Goal: Task Accomplishment & Management: Use online tool/utility

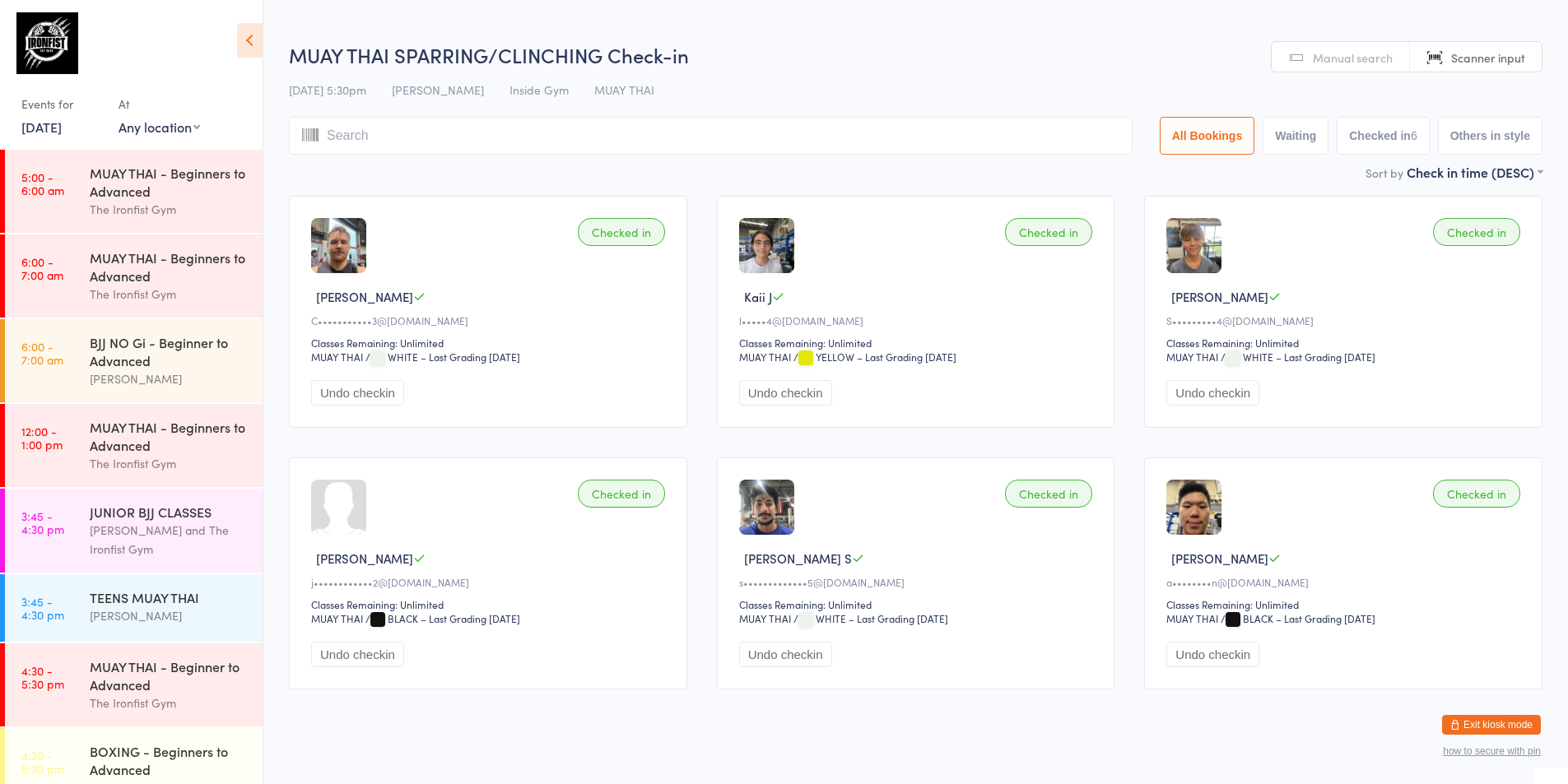
scroll to position [526, 0]
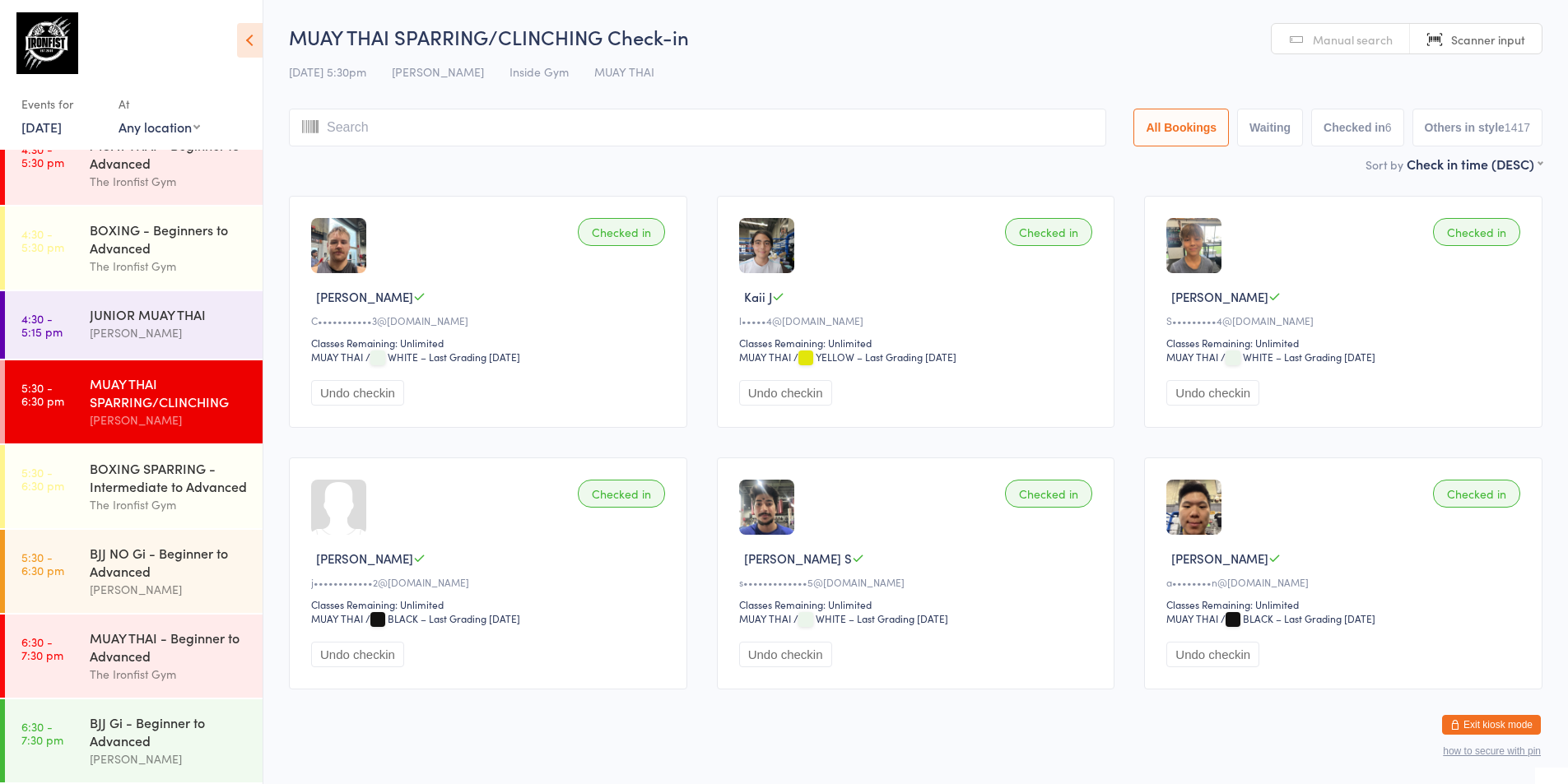
drag, startPoint x: 37, startPoint y: 123, endPoint x: 30, endPoint y: 134, distance: 13.0
click at [37, 123] on link "[DATE]" at bounding box center [41, 126] width 40 height 18
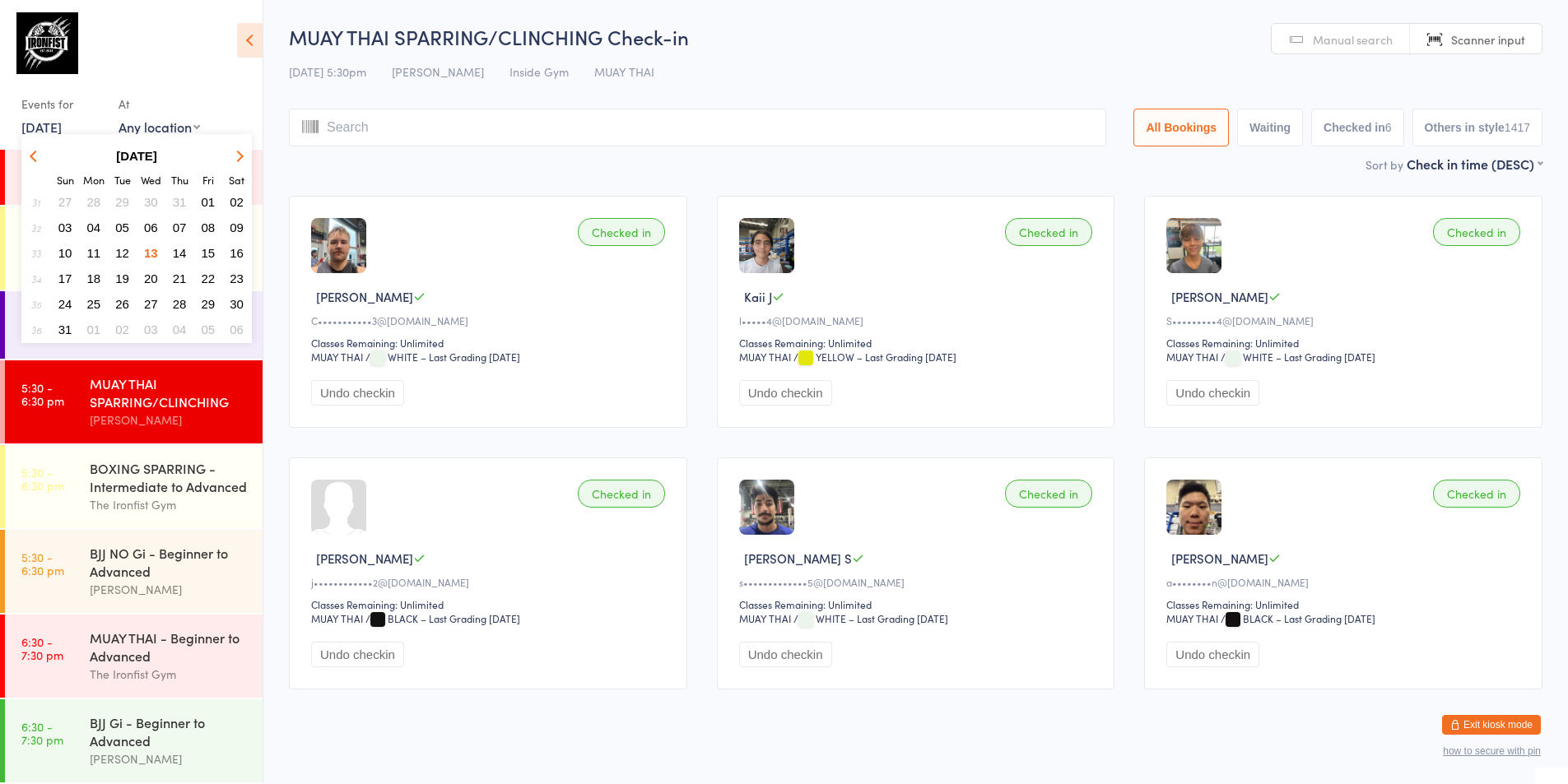
click at [181, 252] on span "14" at bounding box center [180, 253] width 14 height 14
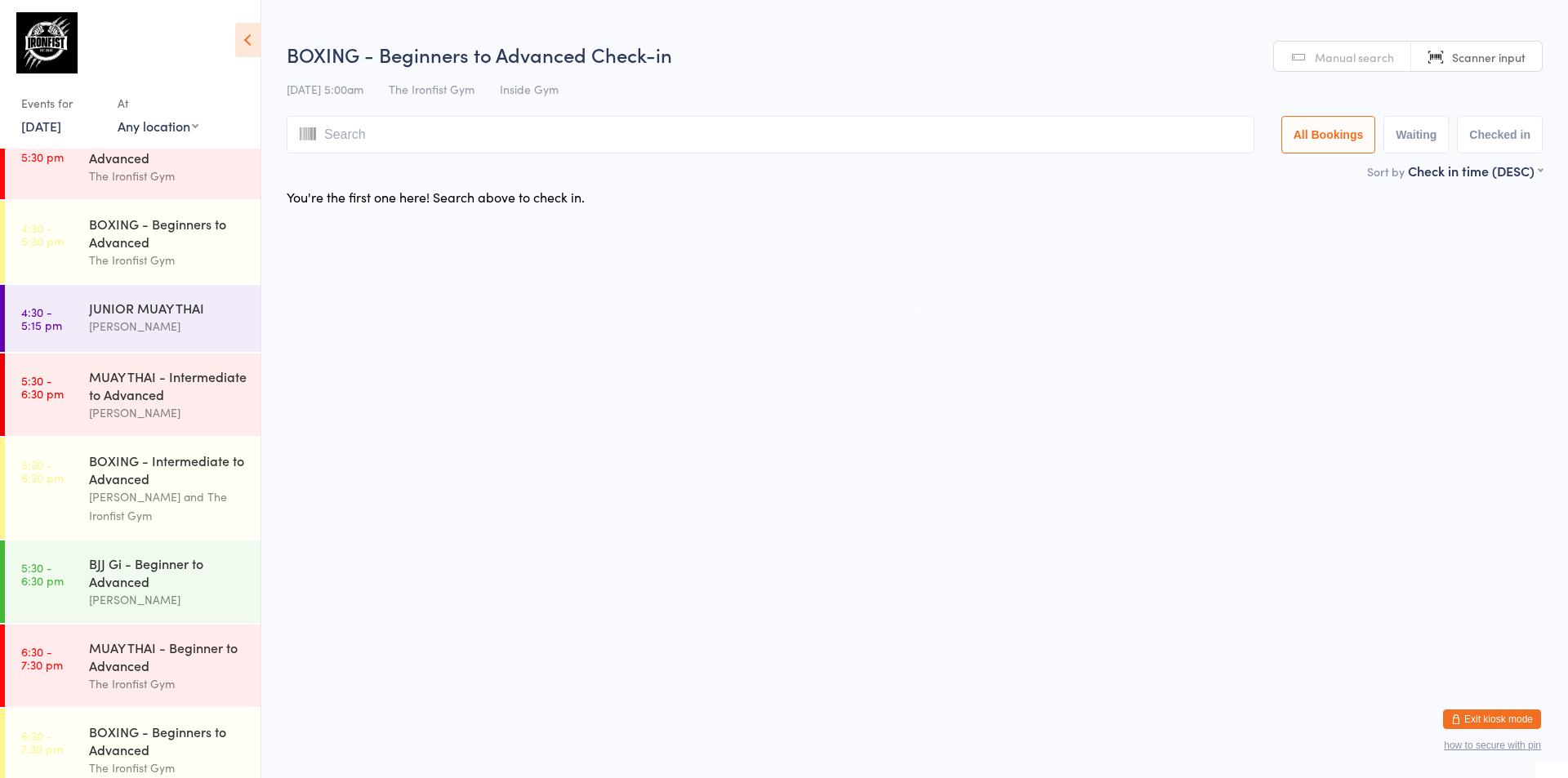
click at [176, 253] on div "The Ironfist Gym" at bounding box center [168, 261] width 157 height 19
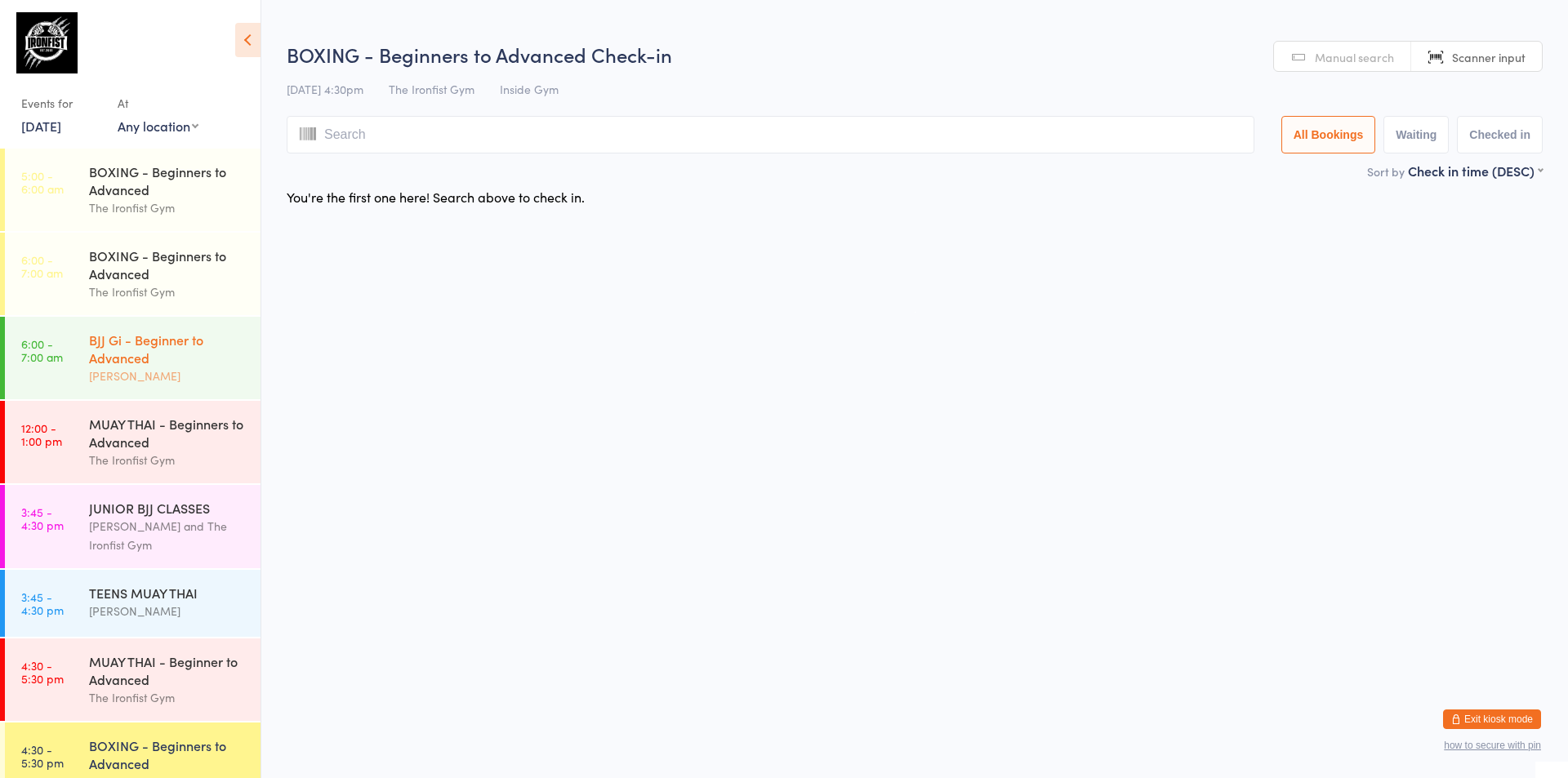
click at [175, 346] on div "BJJ Gi - Beginner to Advanced" at bounding box center [168, 349] width 157 height 36
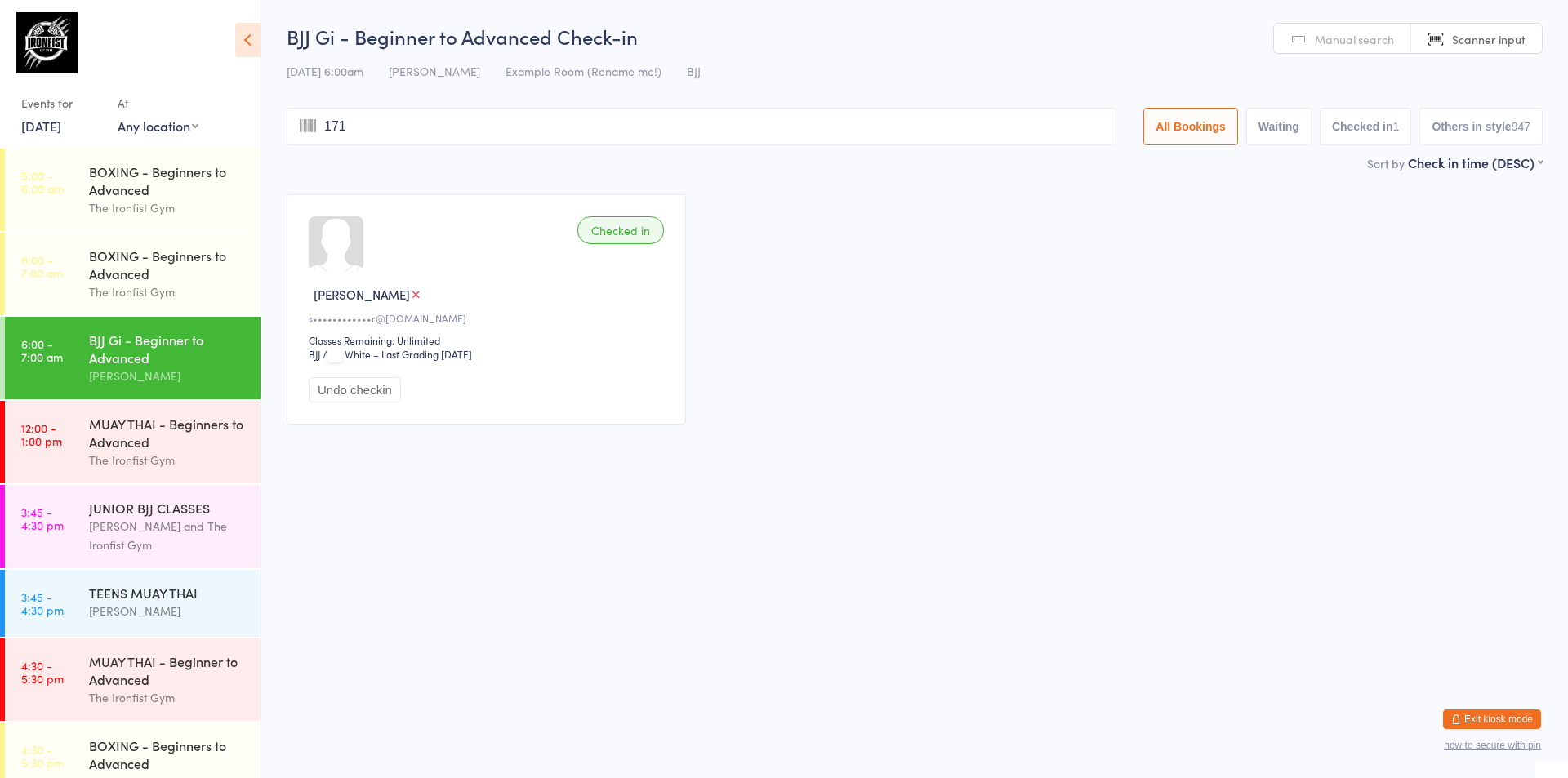
type input "1715"
type input "2328"
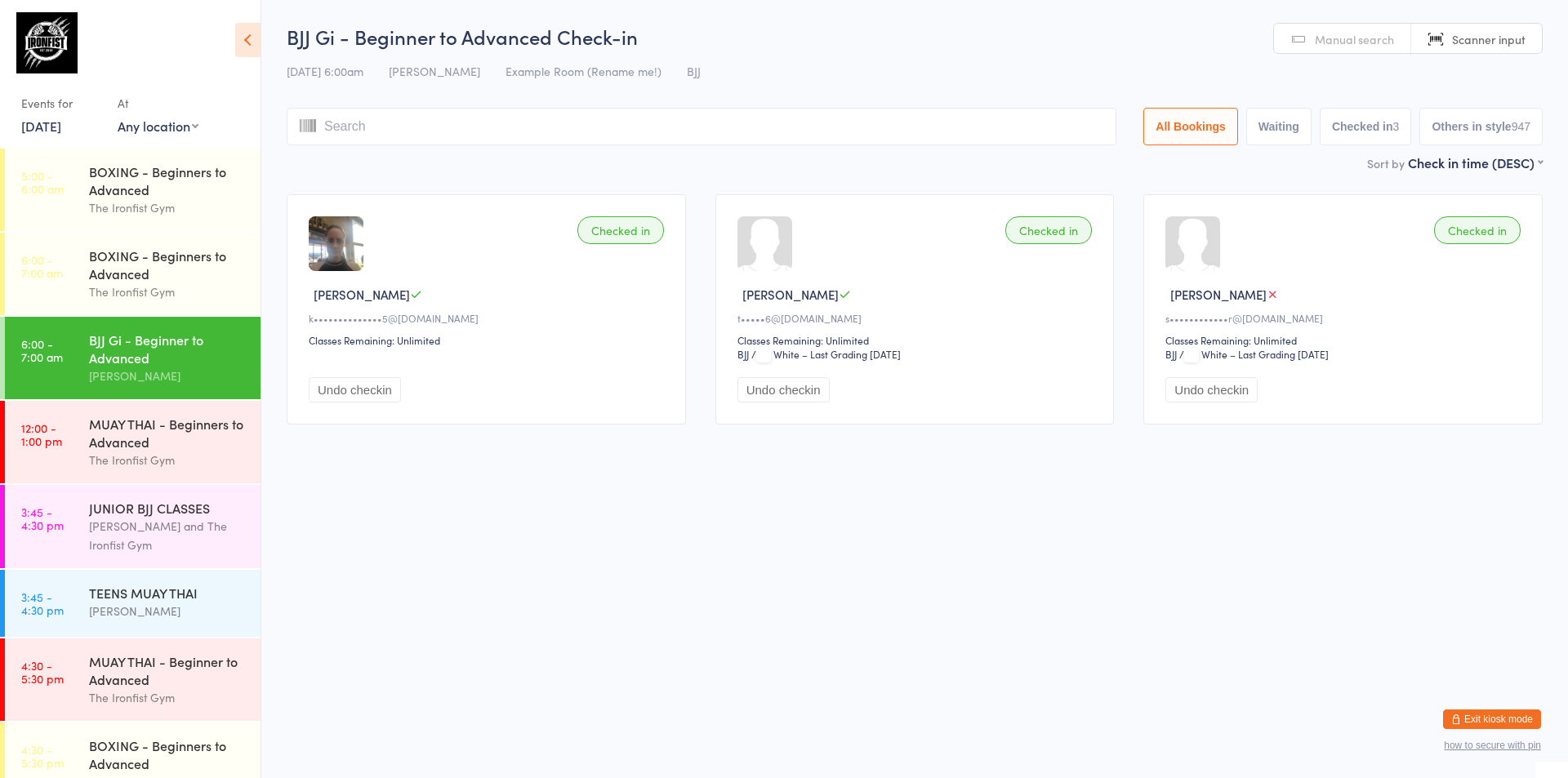
click at [1309, 41] on link "Manual search" at bounding box center [1342, 39] width 137 height 31
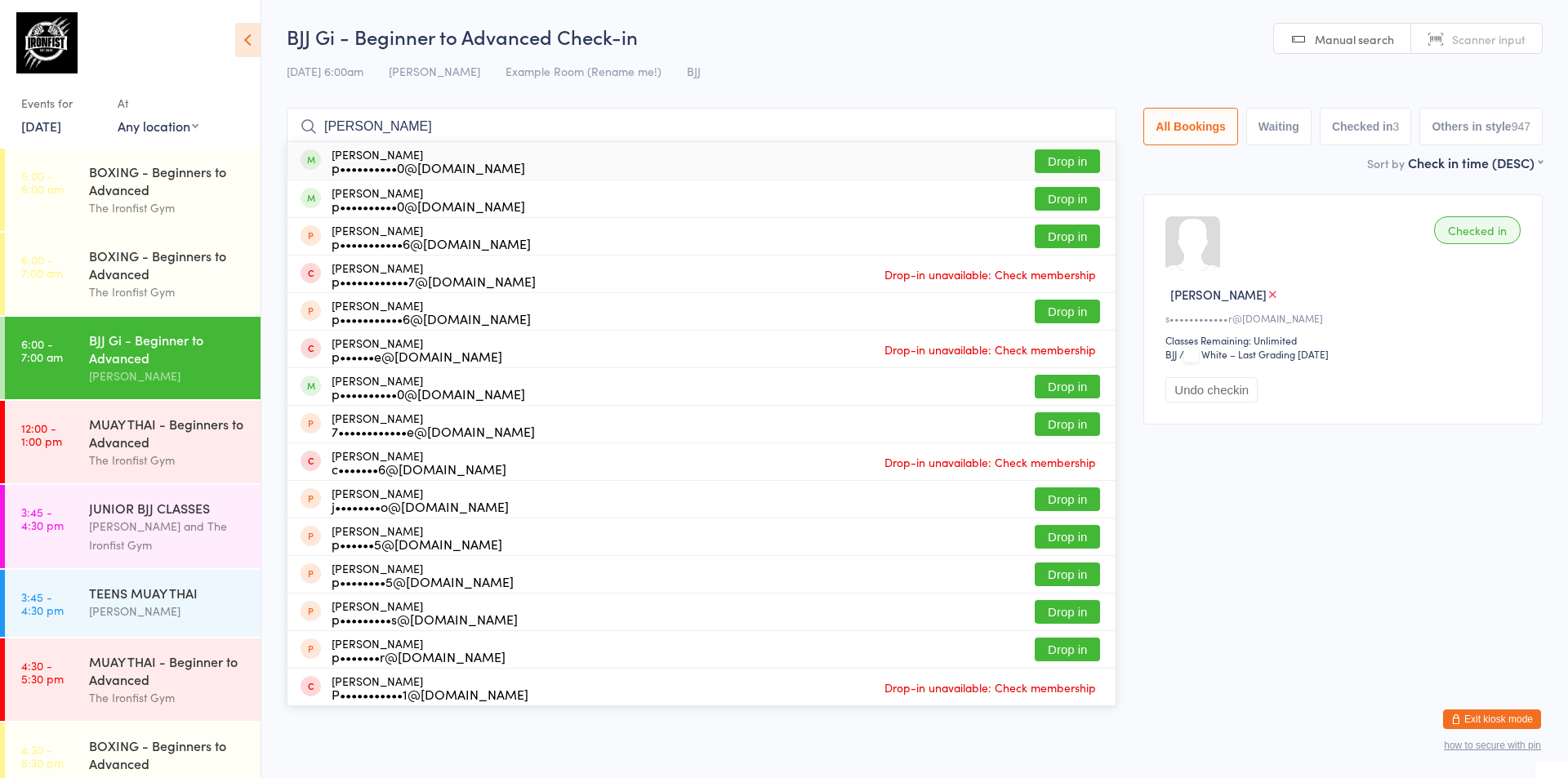
type input "[PERSON_NAME]"
click at [1064, 165] on button "Drop in" at bounding box center [1067, 161] width 65 height 24
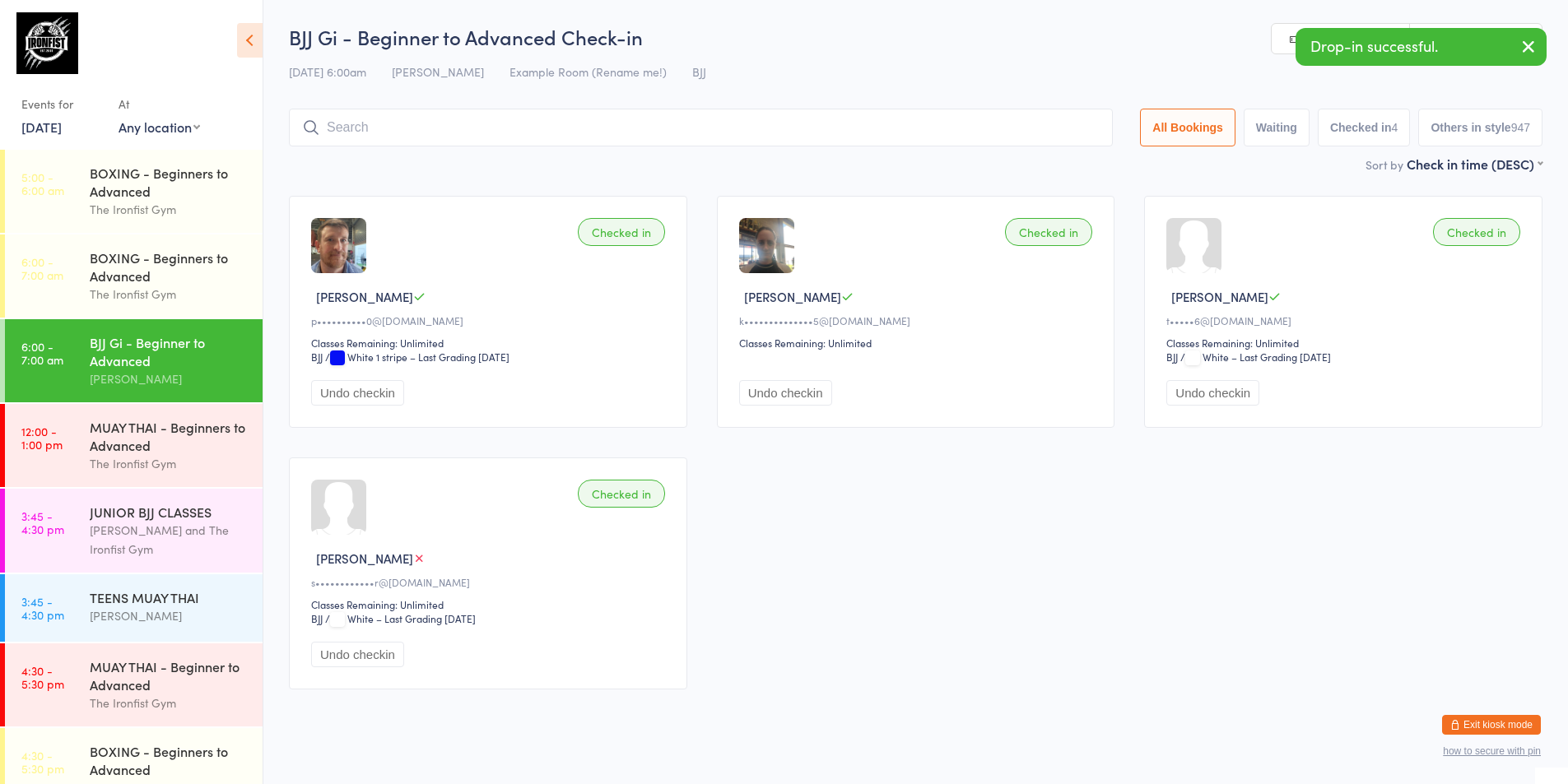
click at [1281, 43] on link "Manual search" at bounding box center [1341, 39] width 138 height 32
click at [1534, 51] on link "Scanner input" at bounding box center [1475, 39] width 132 height 32
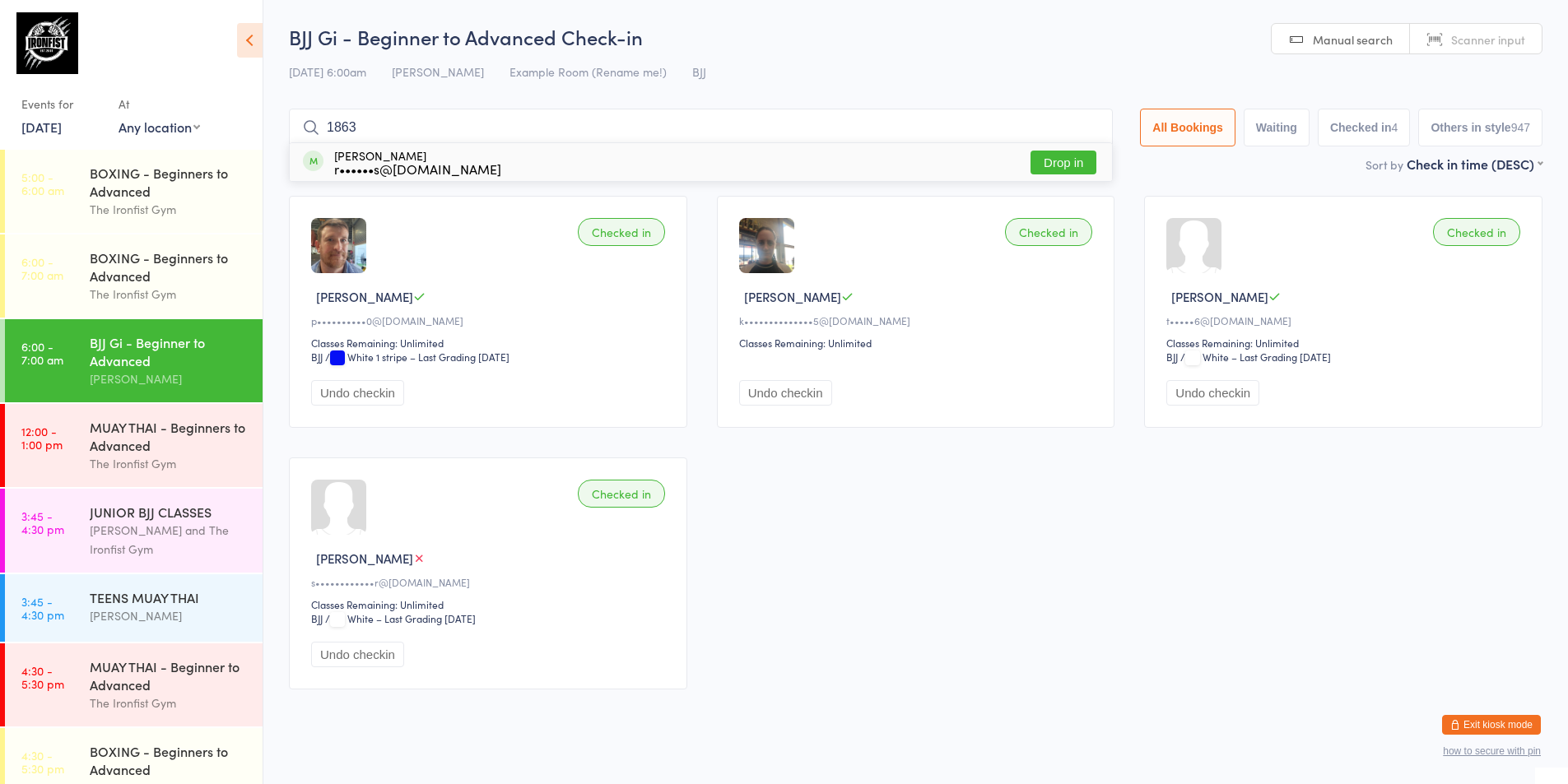
type input "1863"
click at [1070, 166] on button "Drop in" at bounding box center [1063, 162] width 66 height 24
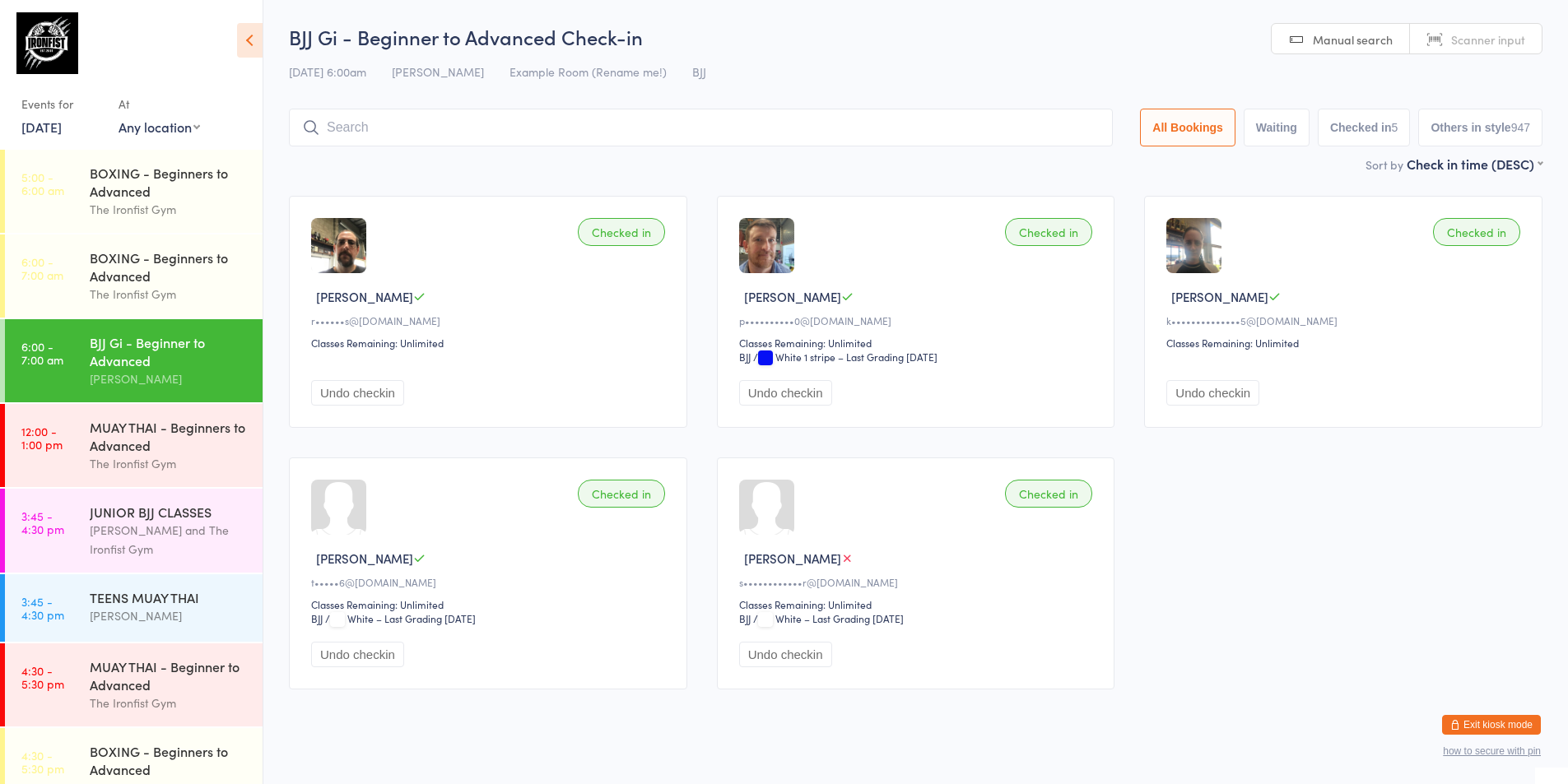
click at [1370, 27] on link "Manual search" at bounding box center [1341, 39] width 138 height 32
click at [667, 134] on input "search" at bounding box center [701, 128] width 824 height 38
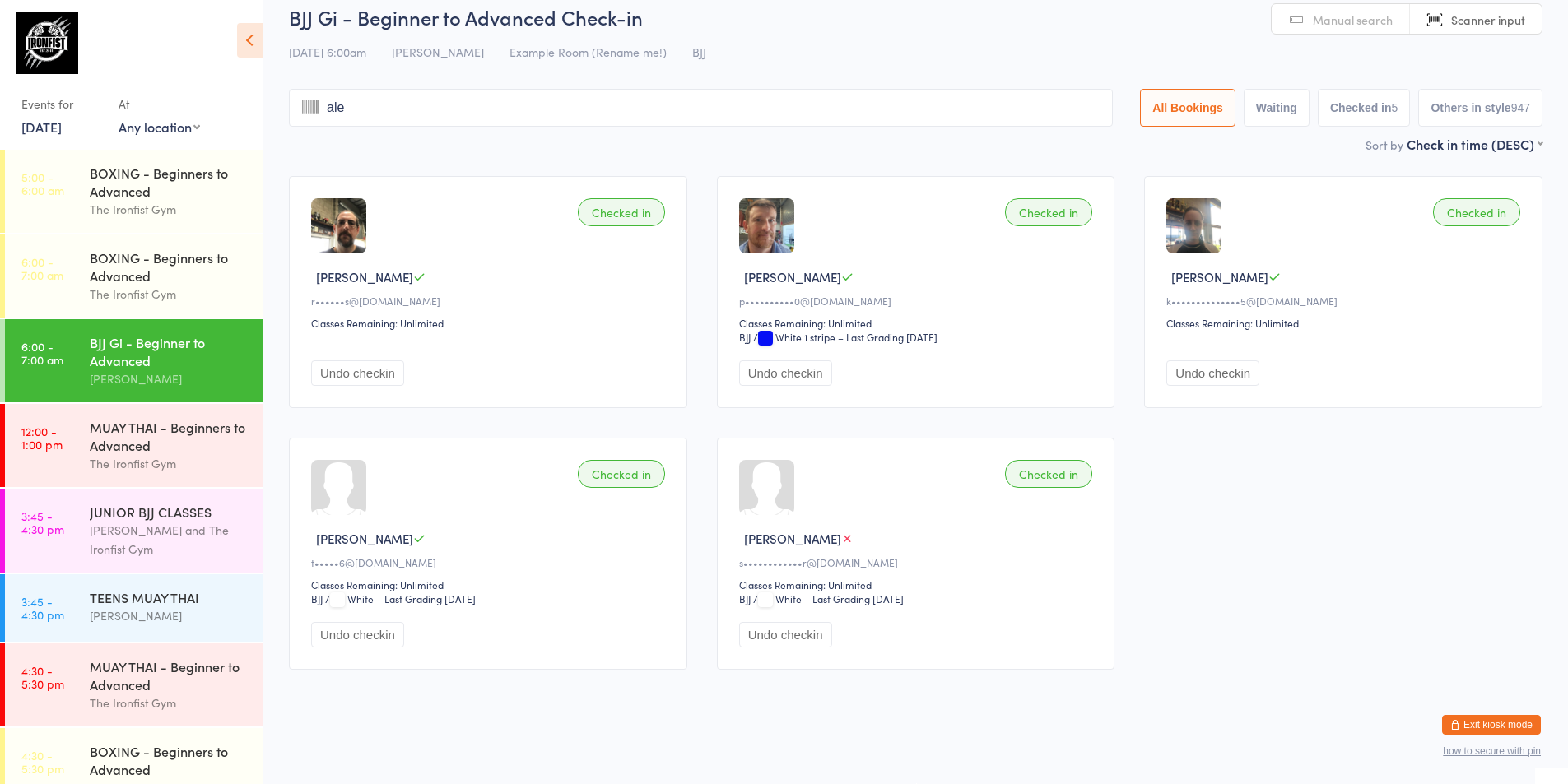
type input "[PERSON_NAME]"
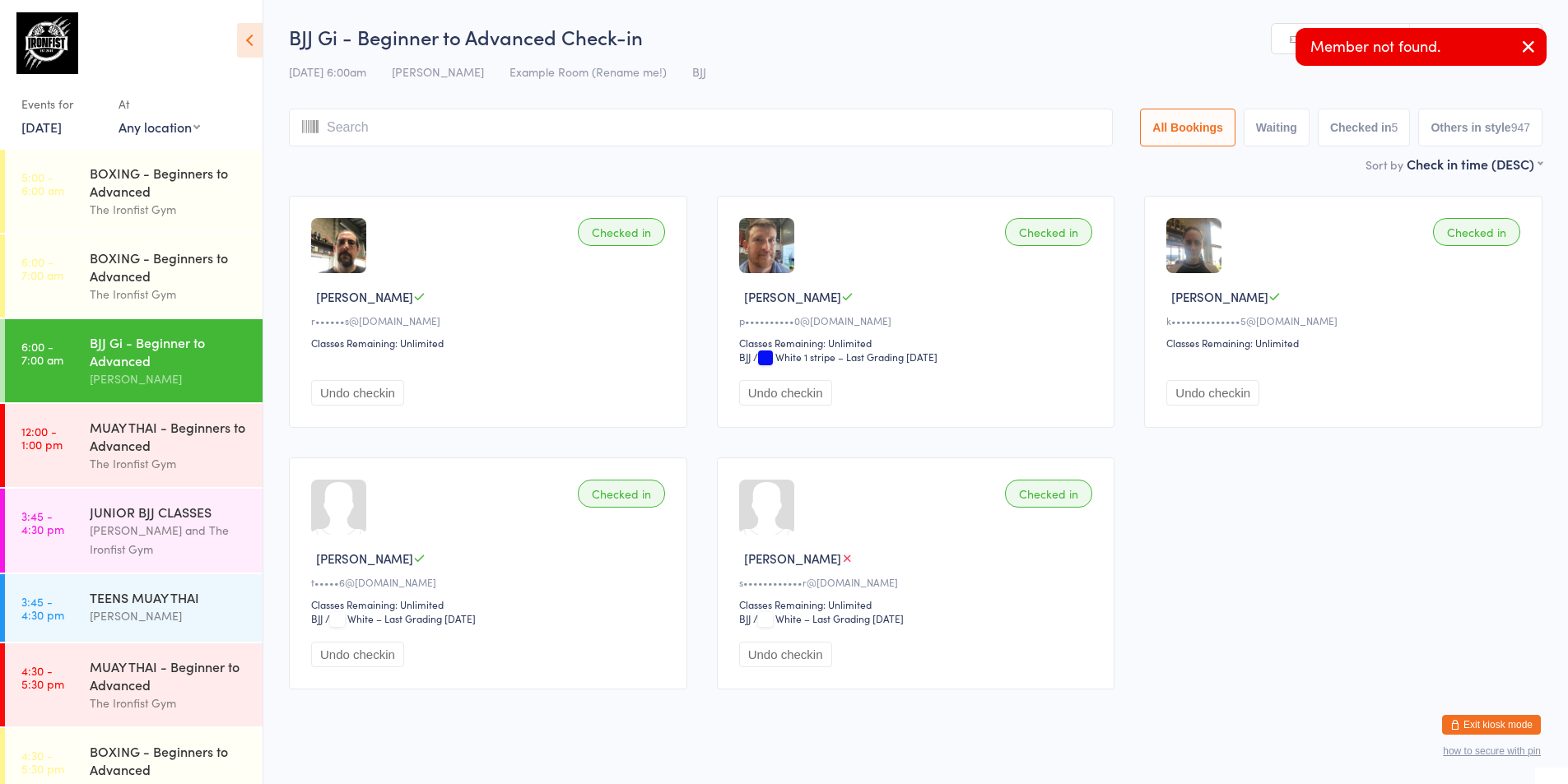
click at [667, 134] on input "search" at bounding box center [701, 128] width 824 height 38
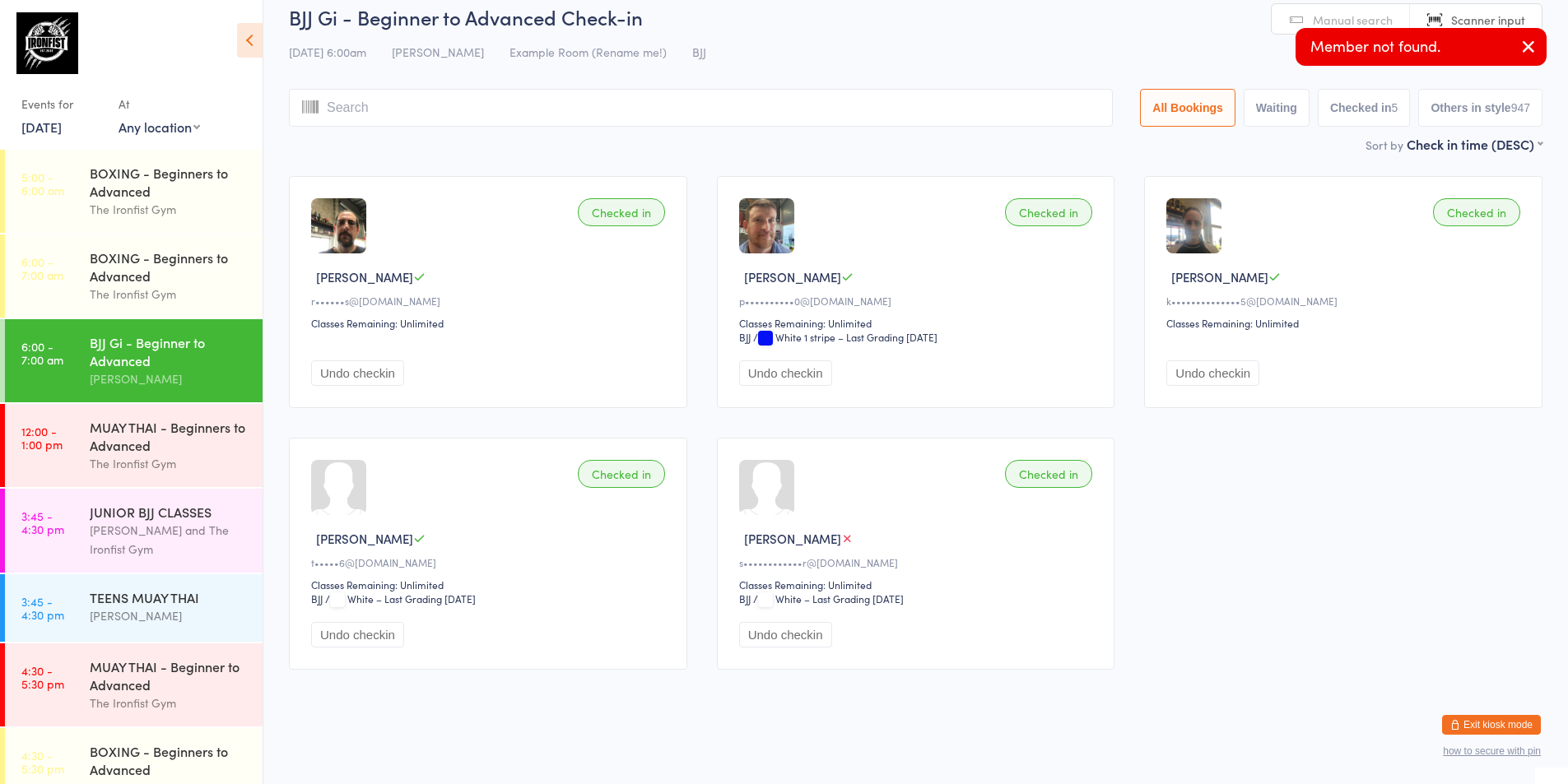
type input "a"
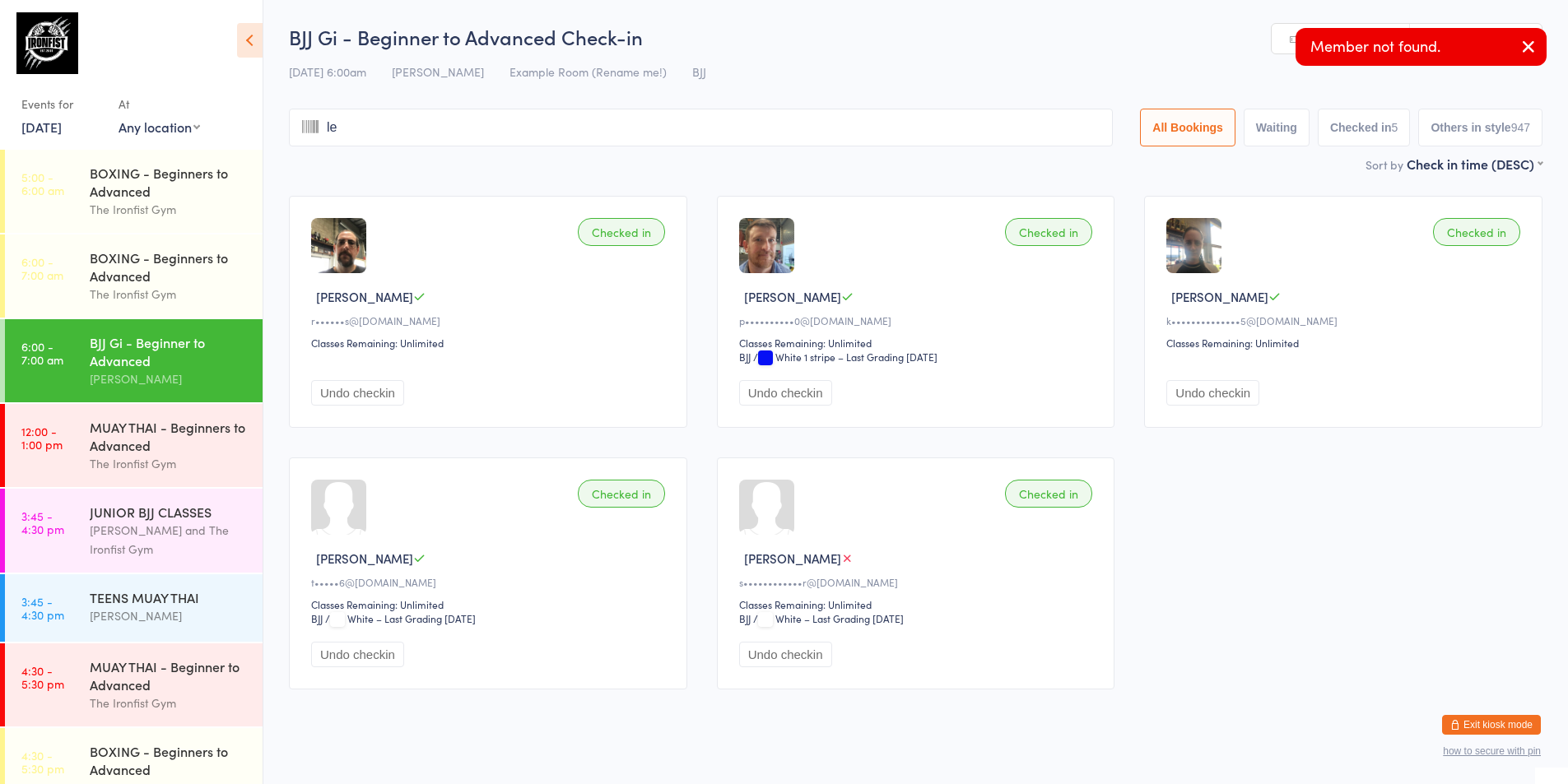
type input "lex"
type input "a"
click at [423, 127] on input "search" at bounding box center [701, 128] width 824 height 38
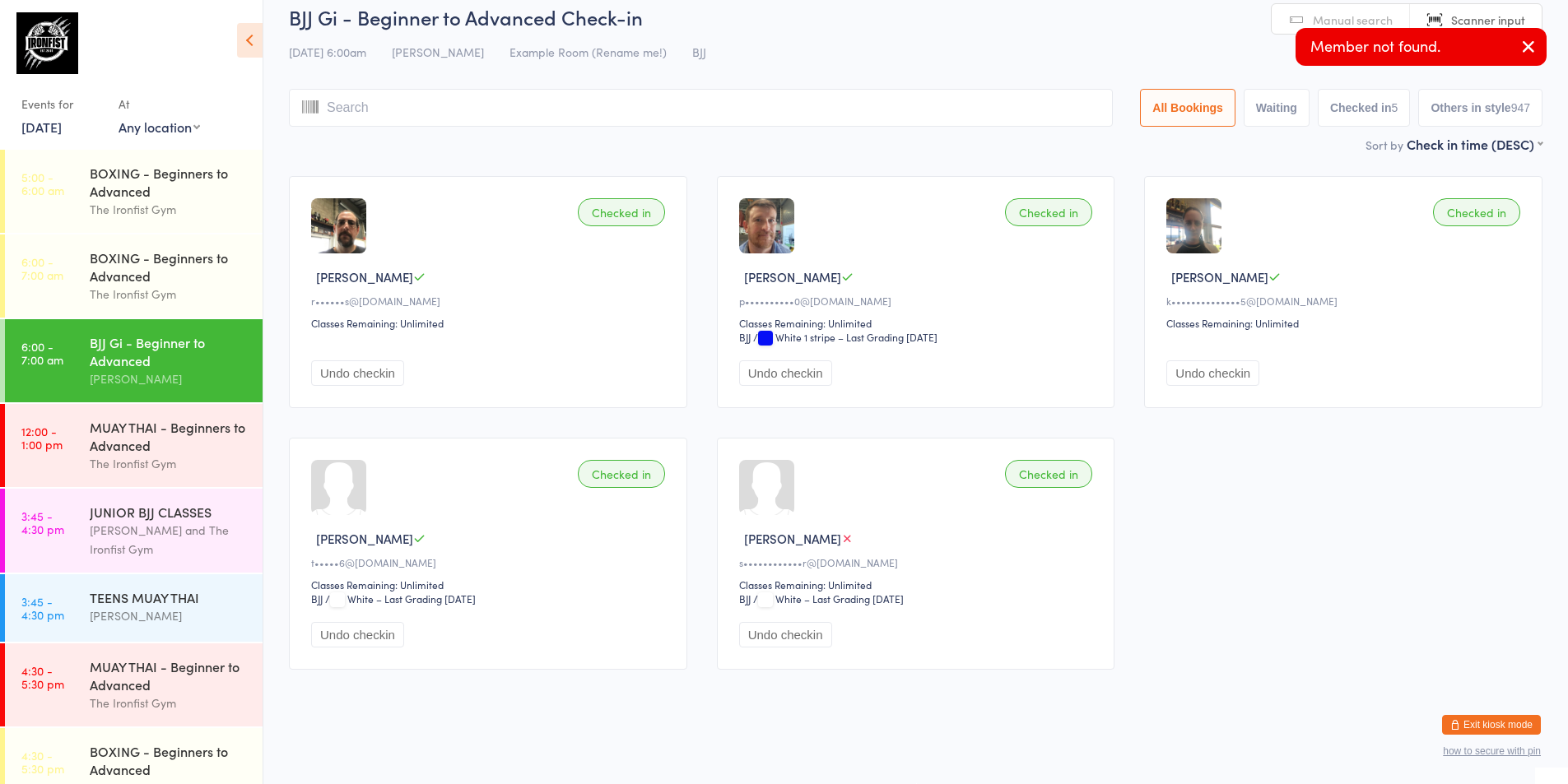
click at [394, 95] on input "search" at bounding box center [701, 108] width 824 height 38
type input "[PERSON_NAME]"
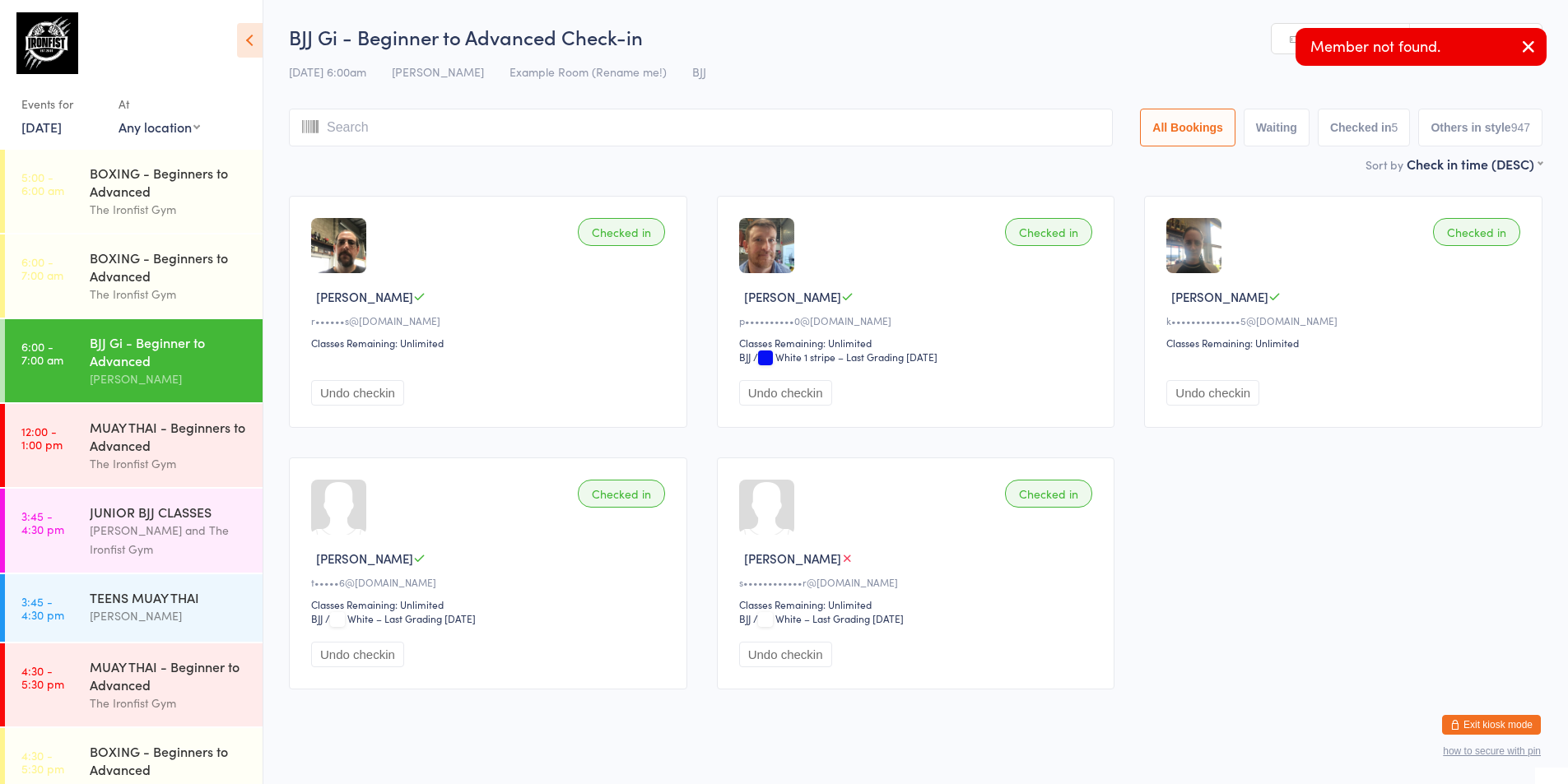
type input "n"
type input "a"
type input "[PERSON_NAME]"
type input "ander r"
click at [1525, 49] on icon "button" at bounding box center [1528, 47] width 20 height 21
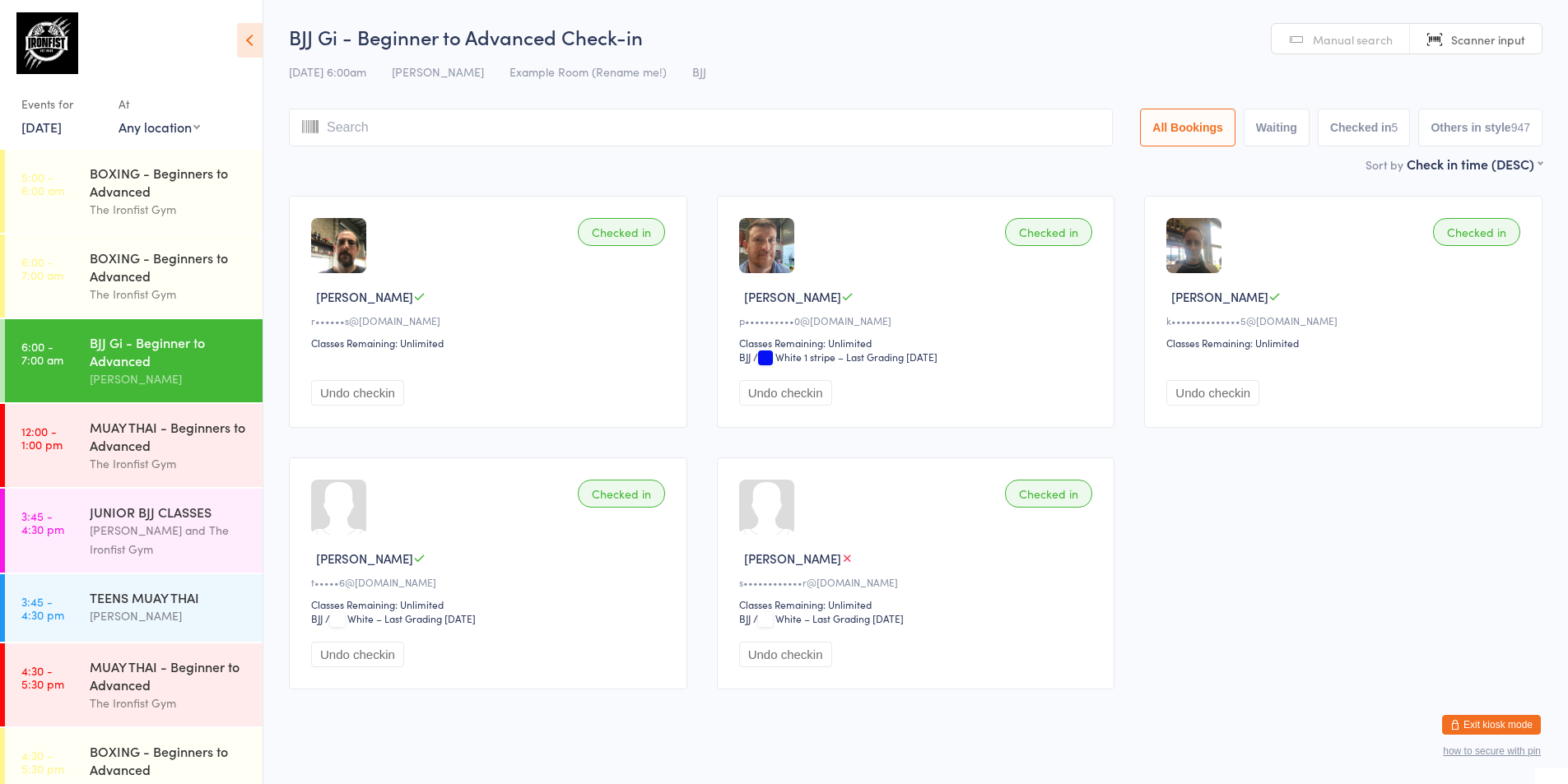
click at [1375, 43] on span "Manual search" at bounding box center [1353, 39] width 80 height 16
click at [1429, 42] on link "Scanner input" at bounding box center [1475, 39] width 132 height 32
click at [1379, 37] on span "Manual search" at bounding box center [1353, 39] width 80 height 16
click at [985, 119] on input "search" at bounding box center [701, 128] width 824 height 38
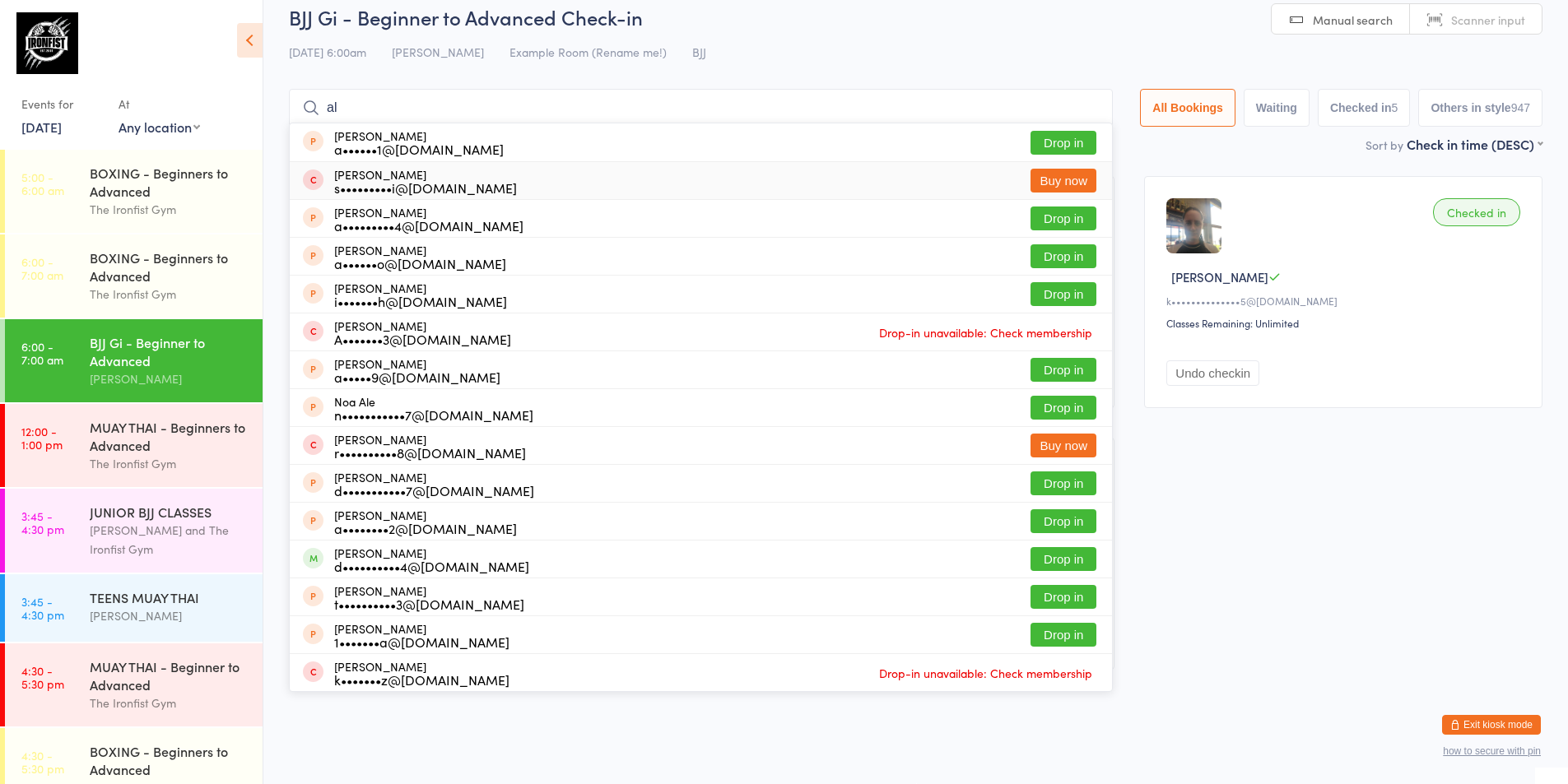
type input "[PERSON_NAME]"
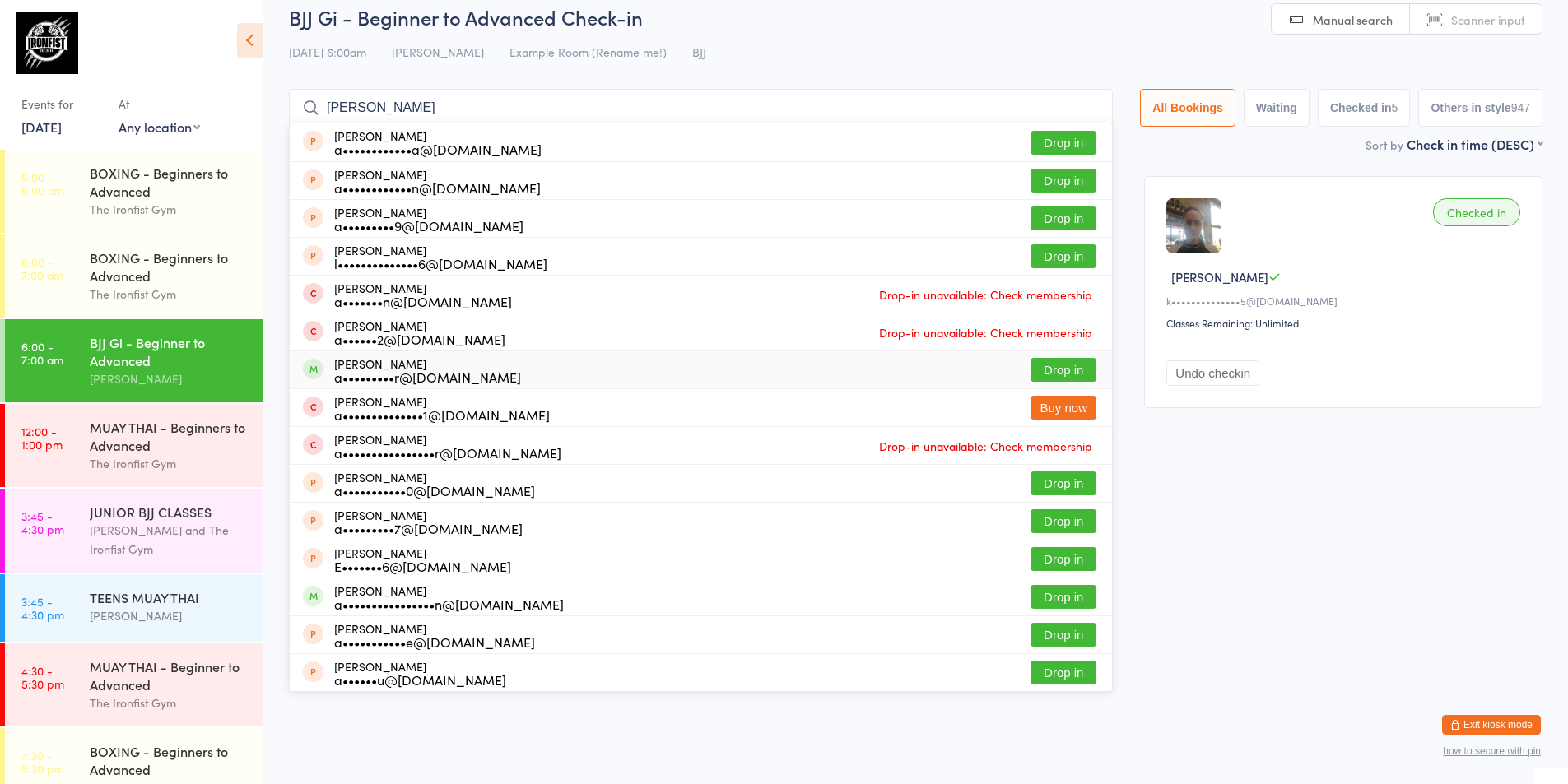
click at [1040, 361] on button "Drop in" at bounding box center [1063, 370] width 66 height 24
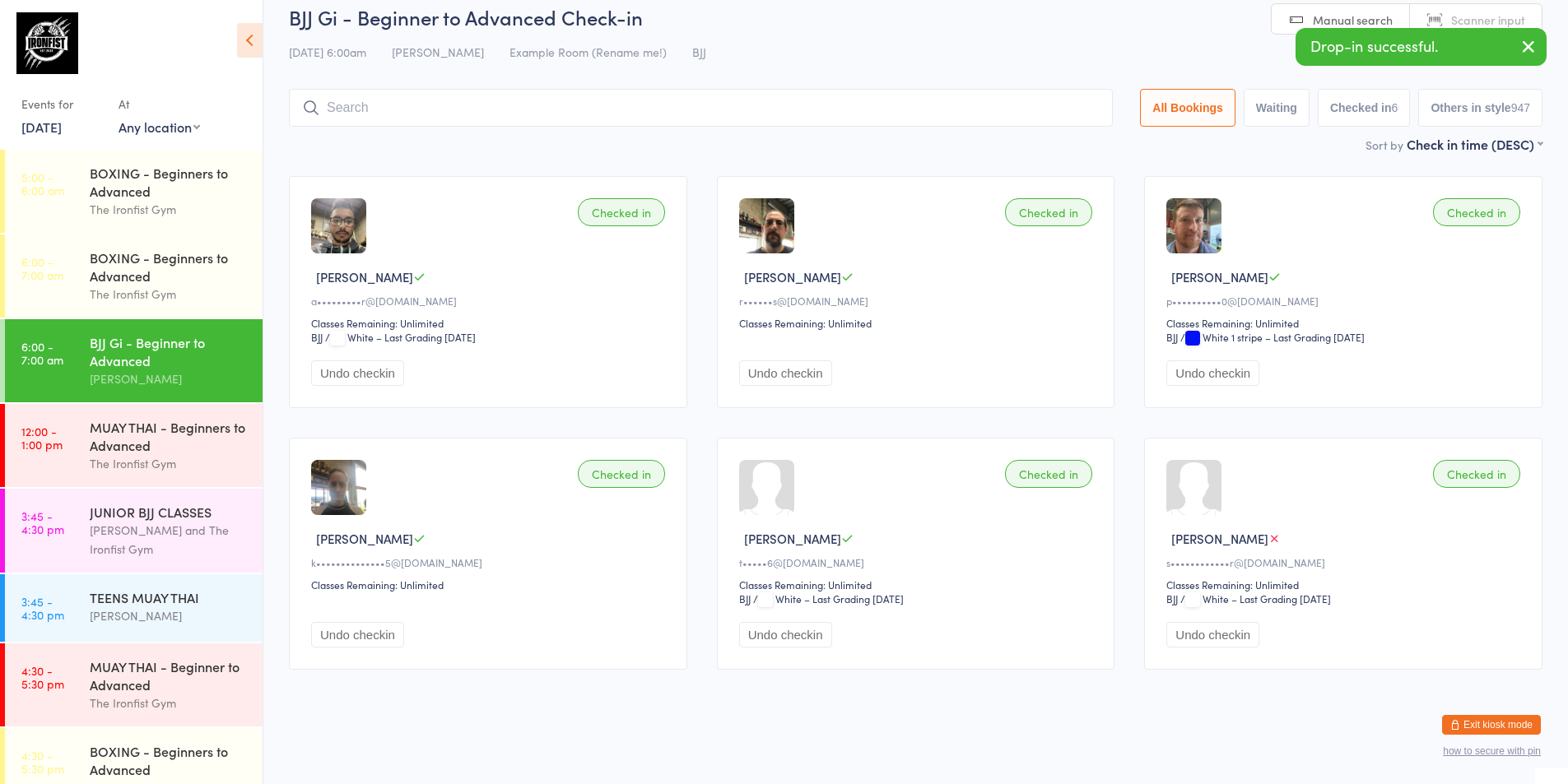
click at [1435, 14] on link "Scanner input" at bounding box center [1475, 19] width 132 height 32
type input "0845"
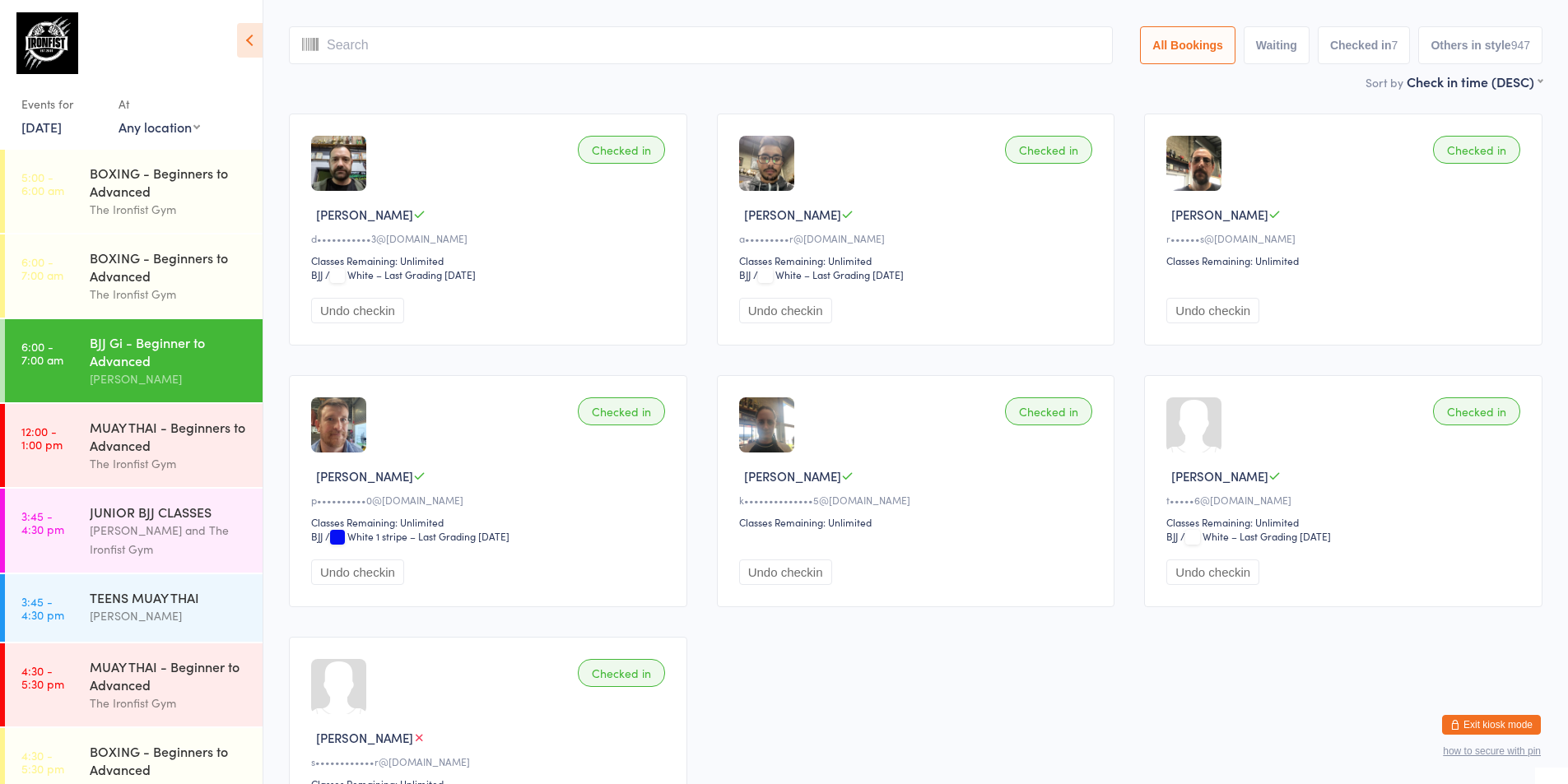
scroll to position [164, 0]
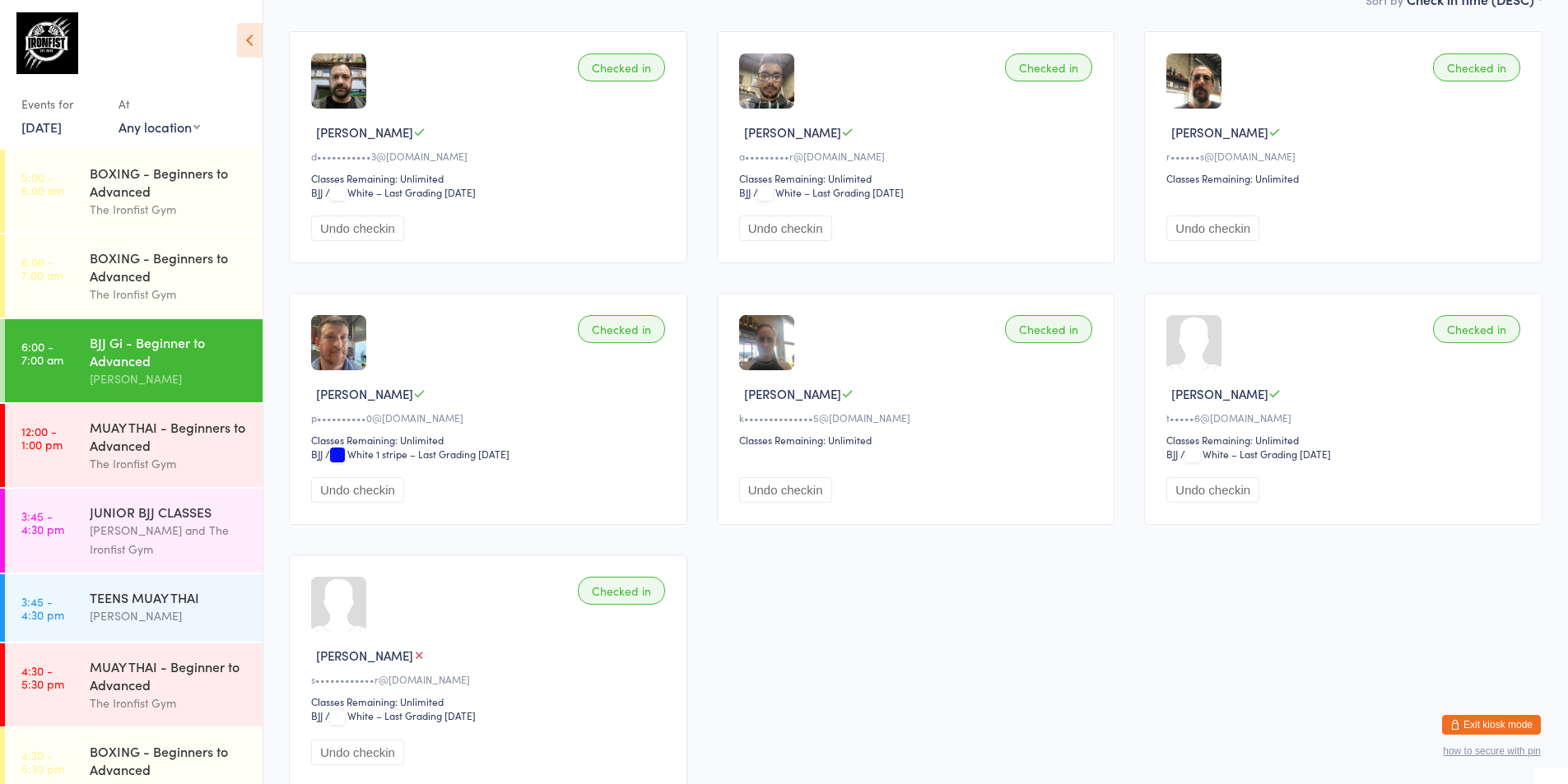
type input "2421"
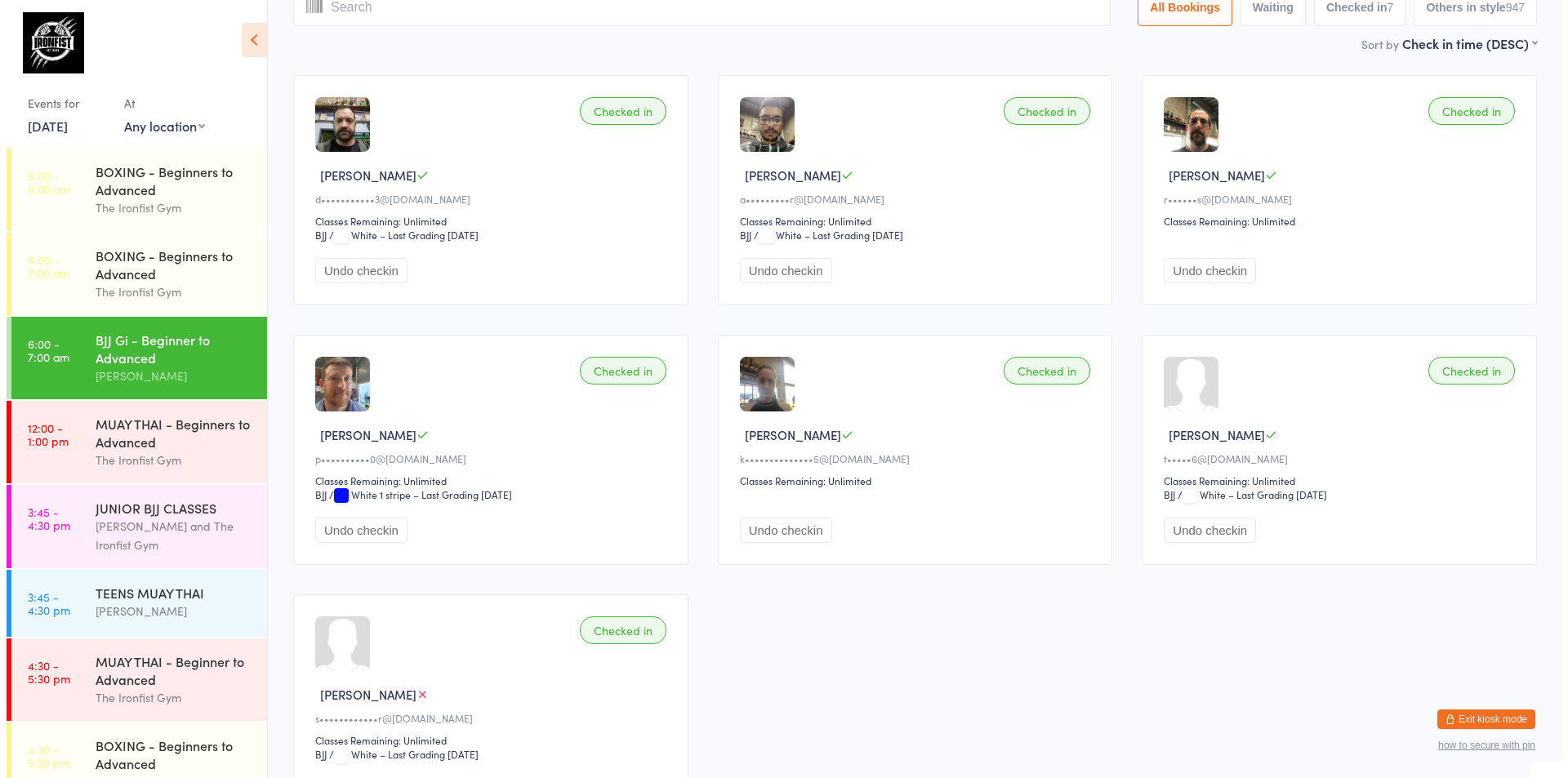
scroll to position [0, 0]
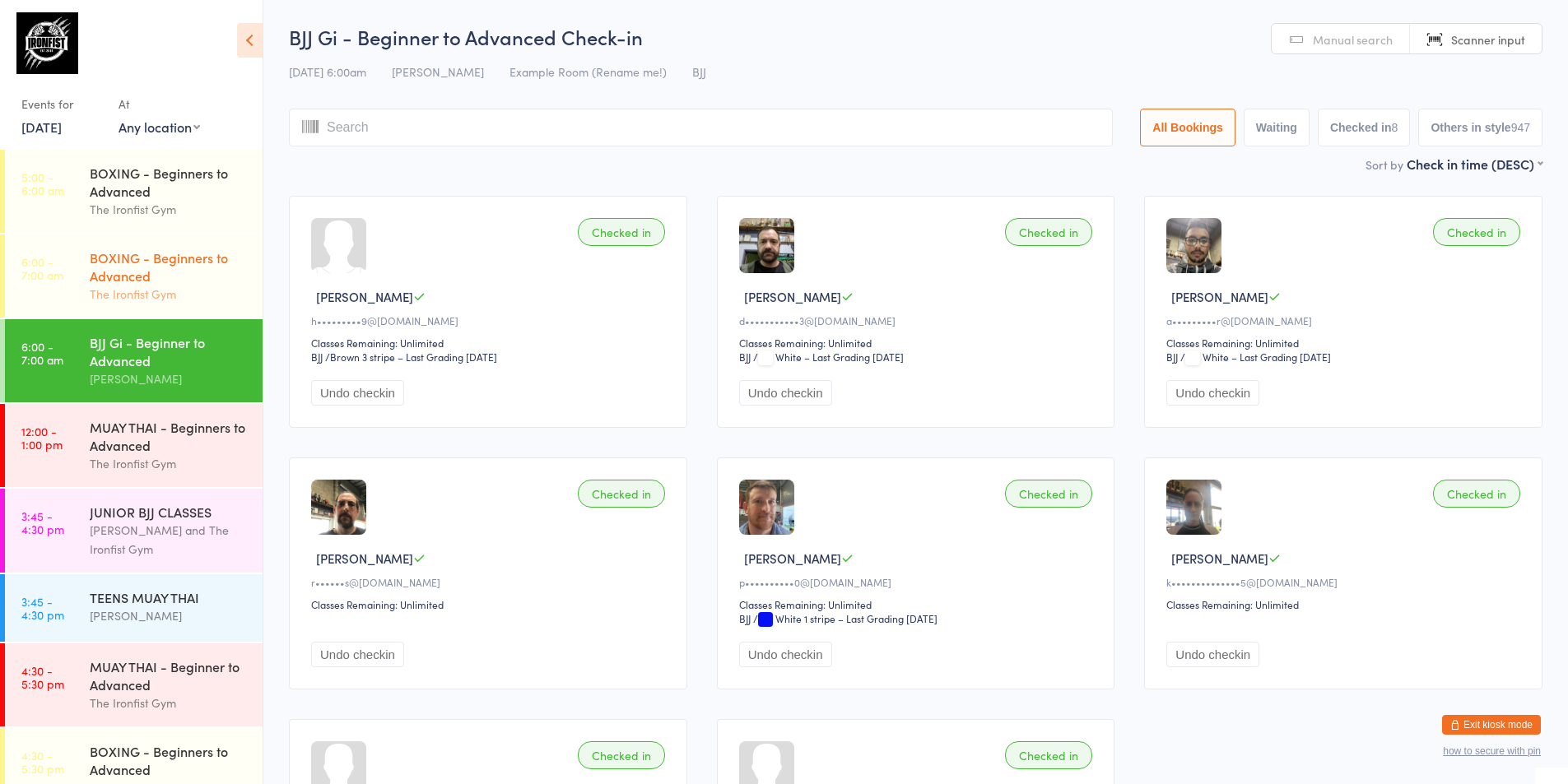
click at [148, 303] on div "BOXING - Beginners to Advanced The Ironfist Gym" at bounding box center [176, 276] width 173 height 83
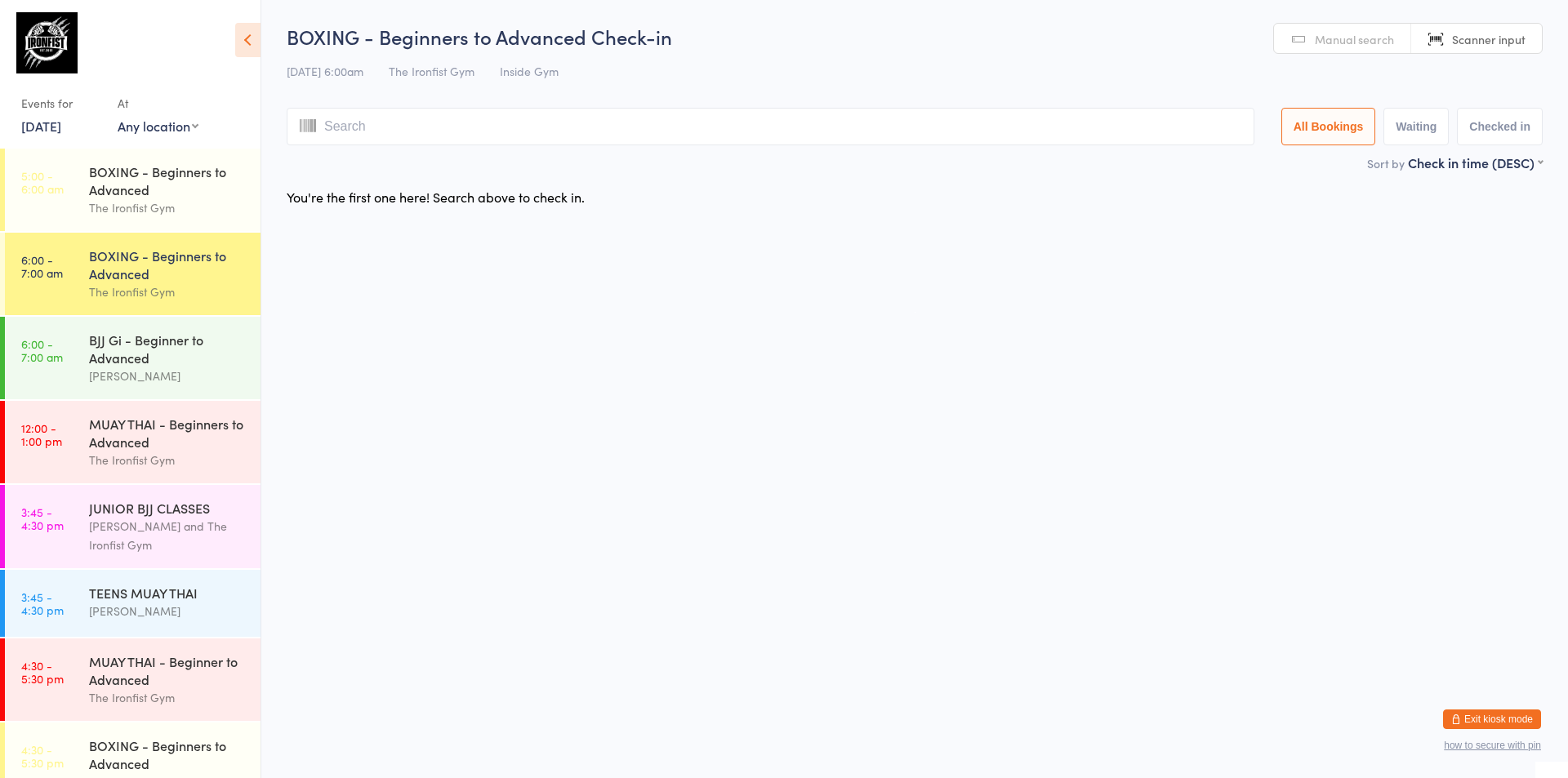
type input "+"
type input "2707"
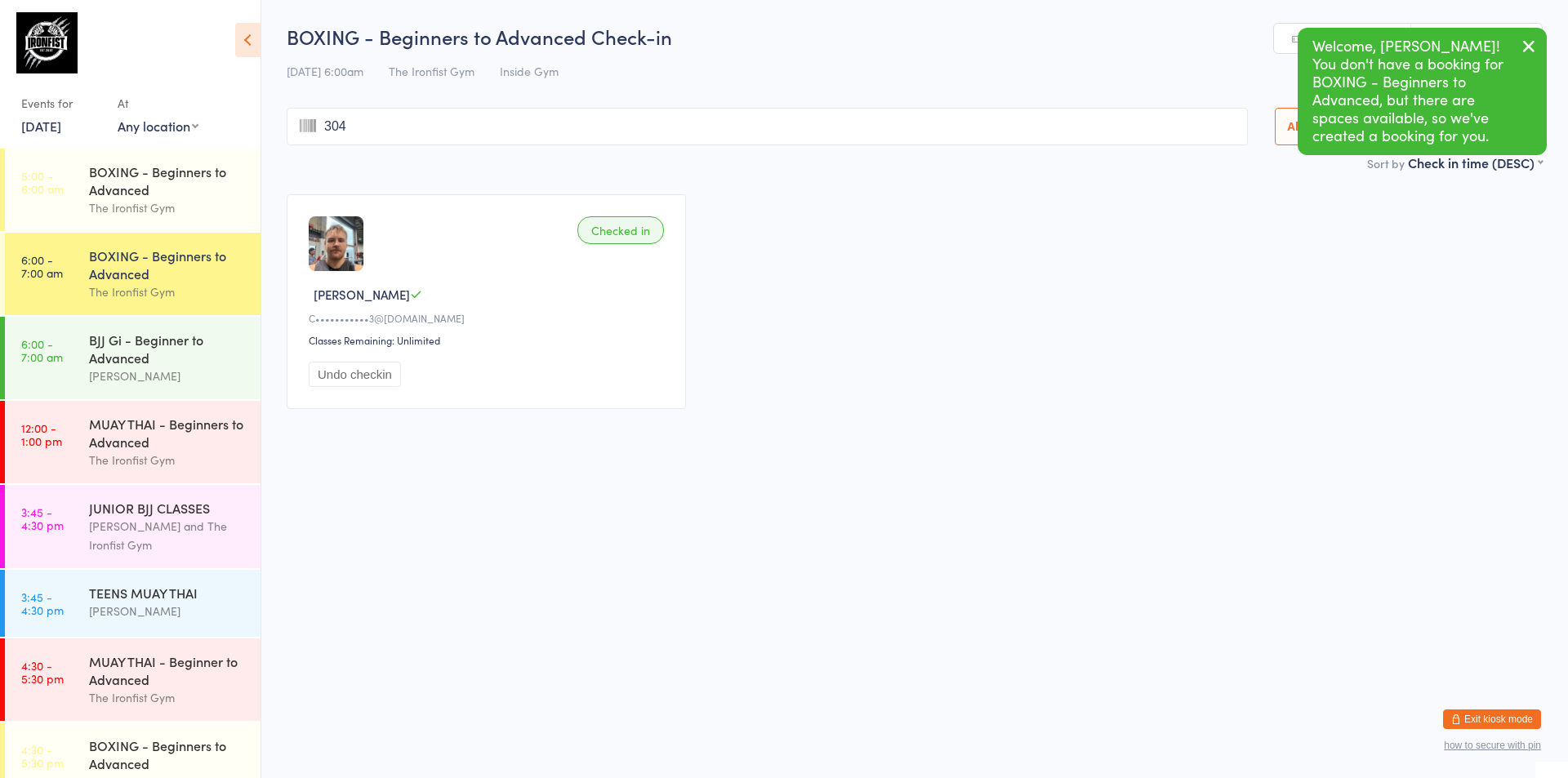
type input "3042"
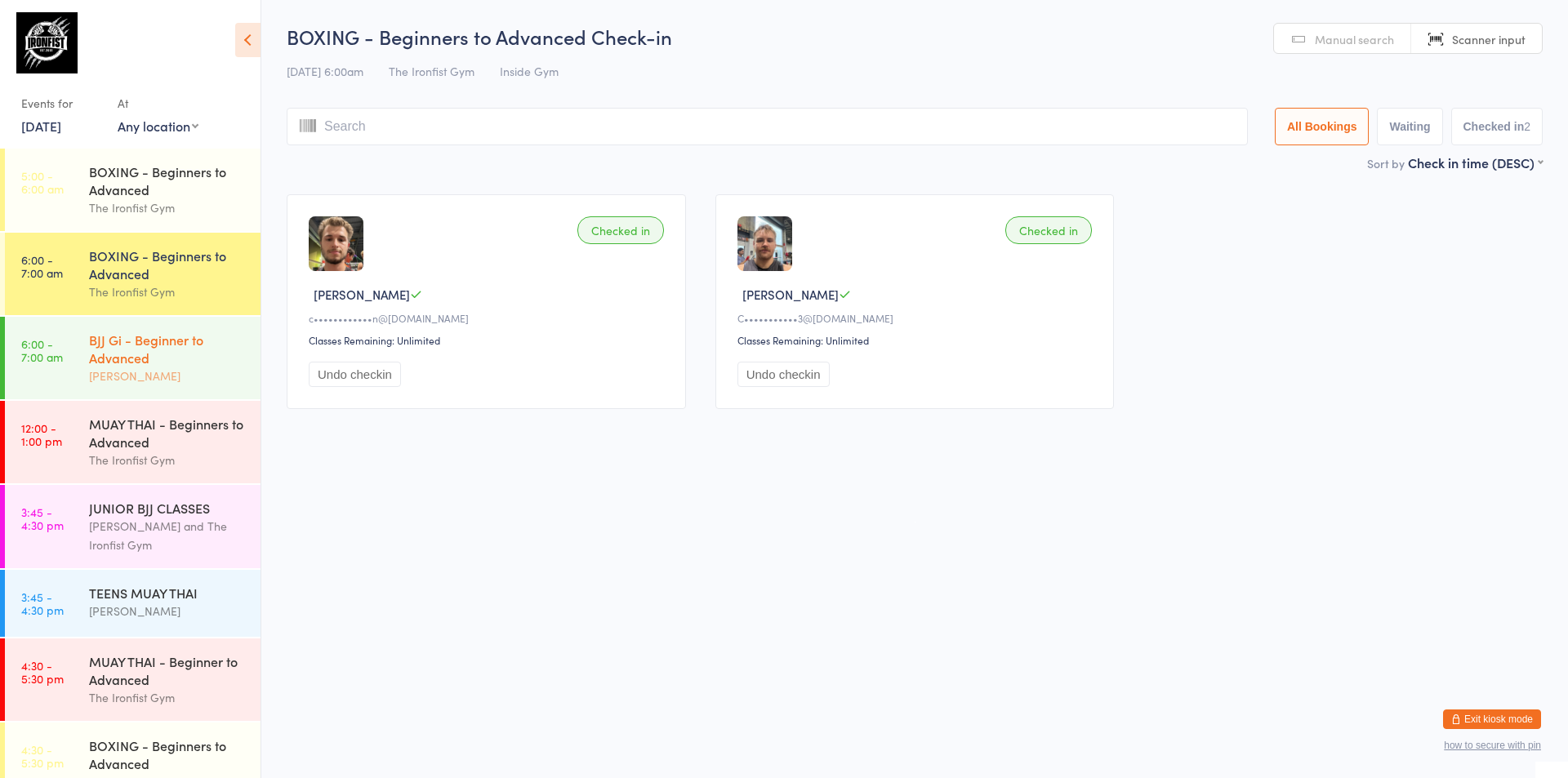
click at [108, 343] on div "BJJ Gi - Beginner to Advanced" at bounding box center [168, 349] width 157 height 36
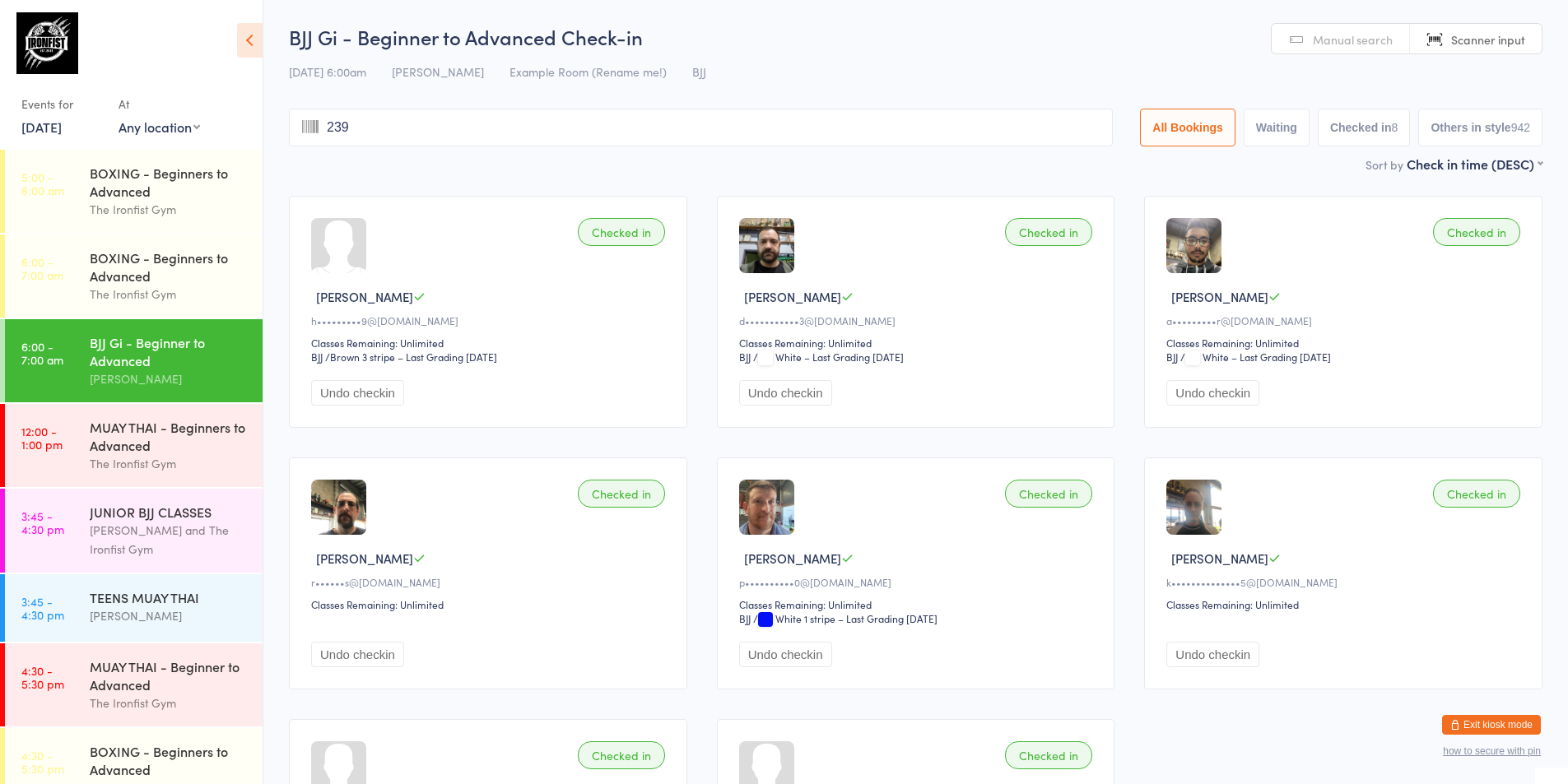
type input "2391"
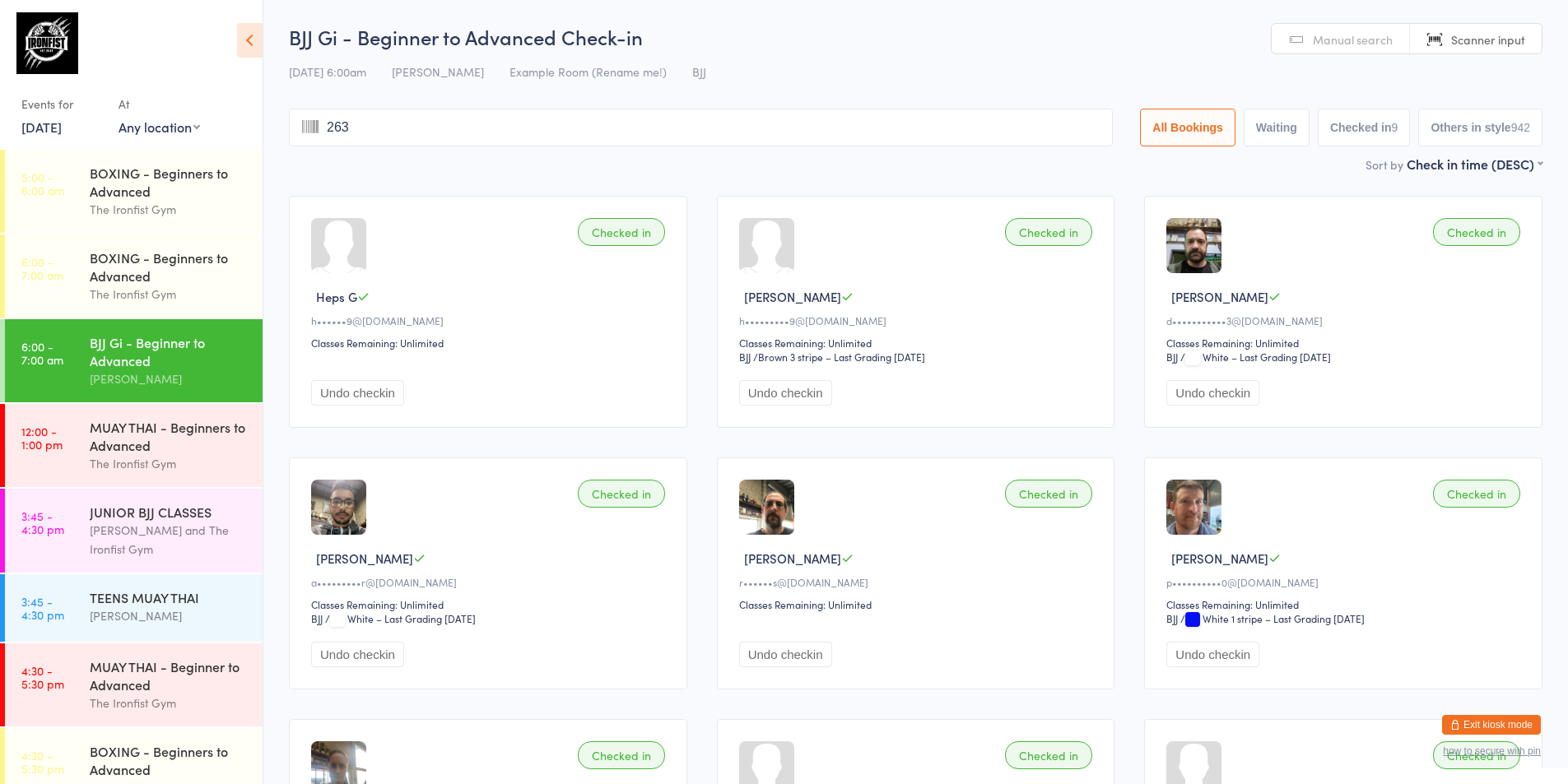
type input "2630"
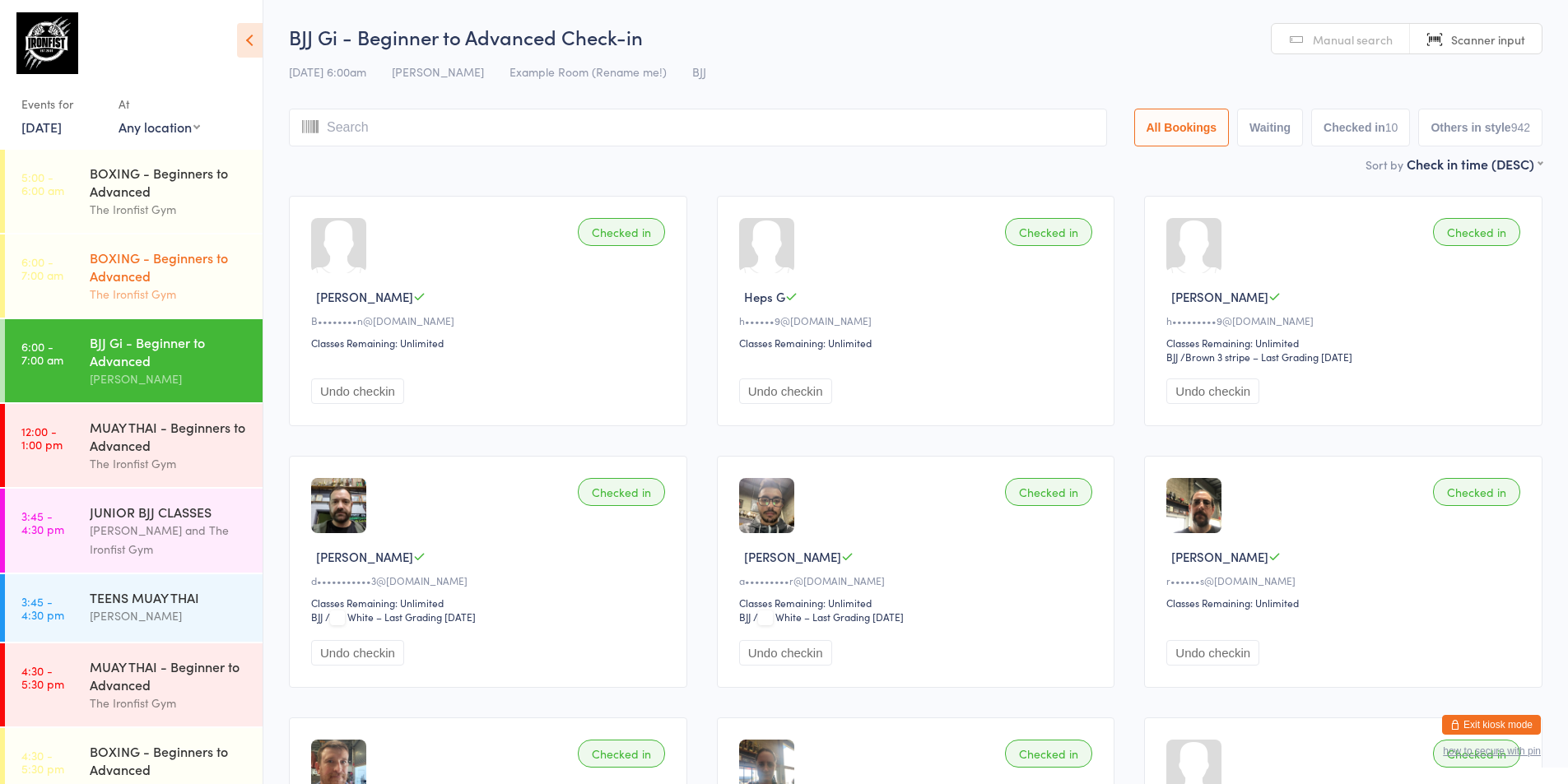
click at [103, 286] on div "The Ironfist Gym" at bounding box center [169, 294] width 159 height 19
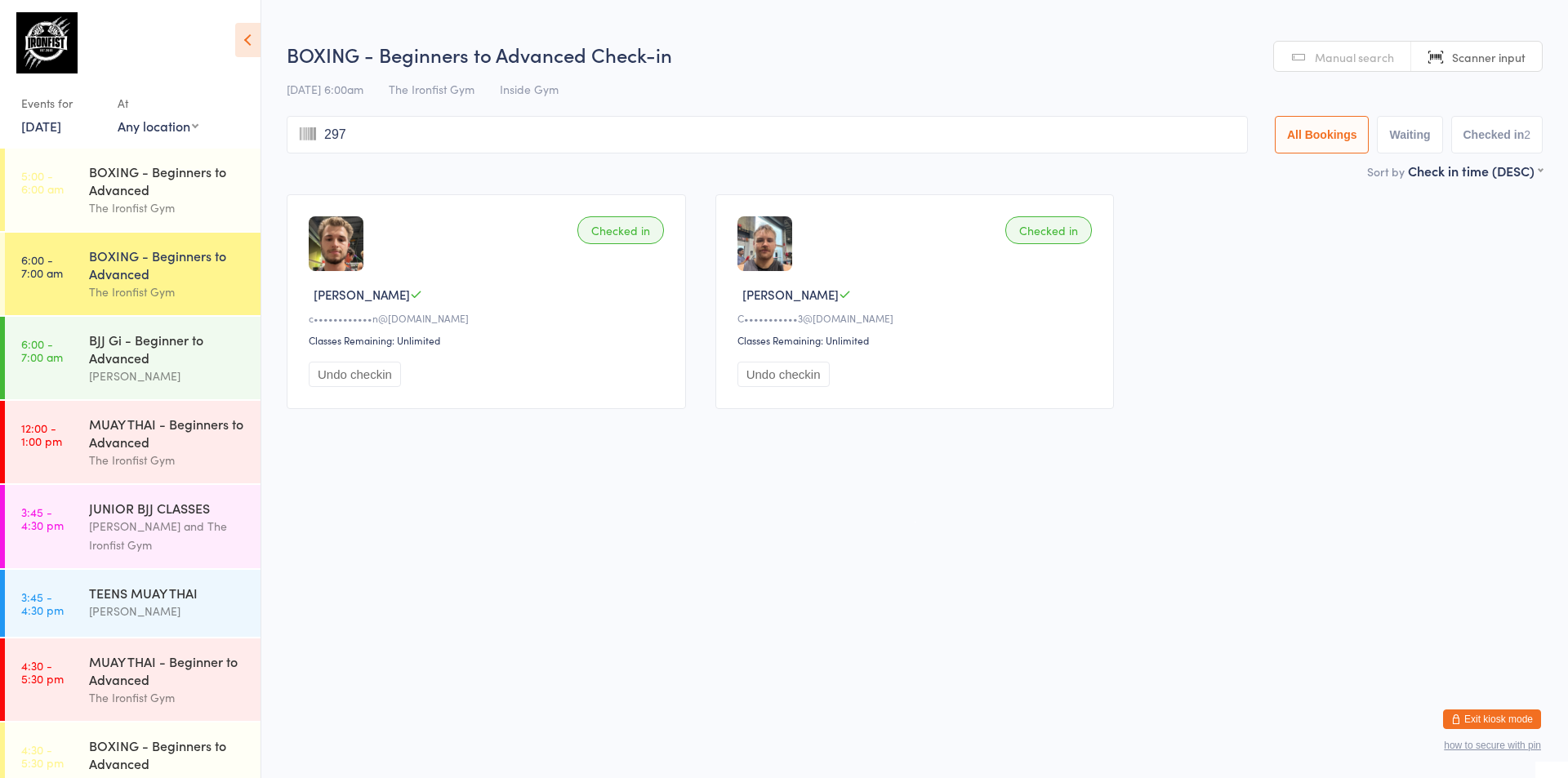
type input "2973"
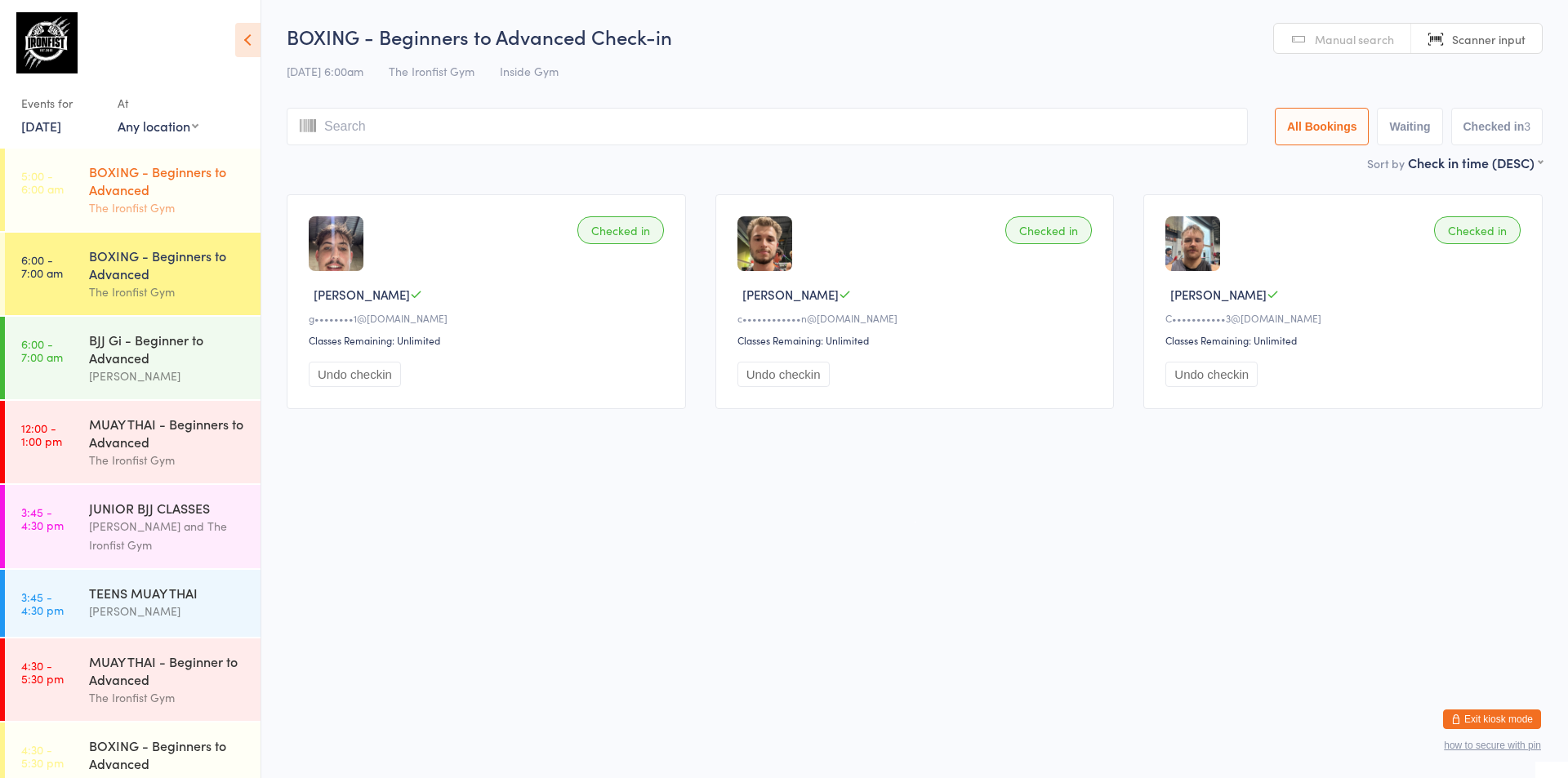
click at [162, 189] on div "BOXING - Beginners to Advanced" at bounding box center [168, 181] width 157 height 36
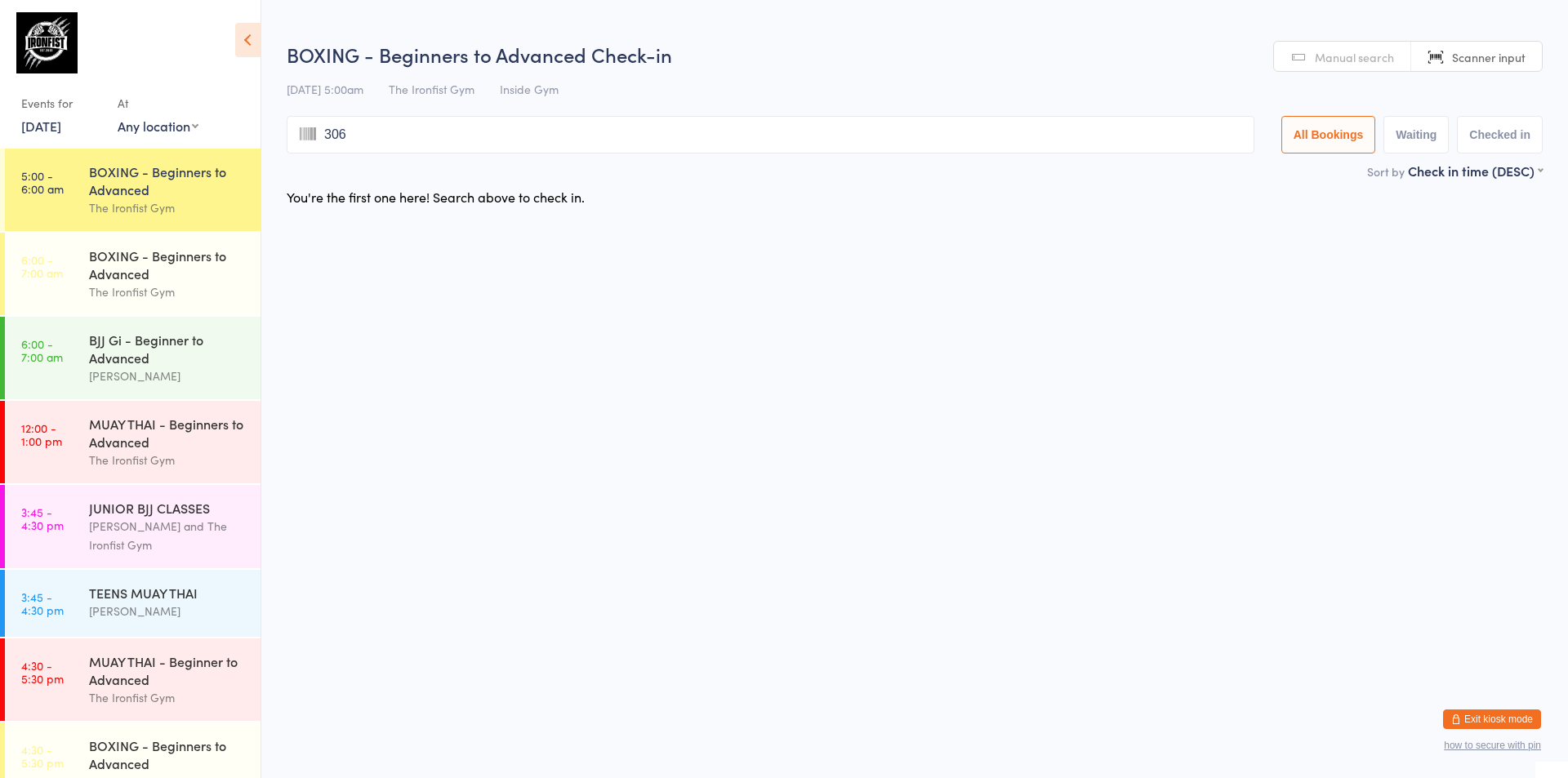
type input "3062"
